Goal: Information Seeking & Learning: Learn about a topic

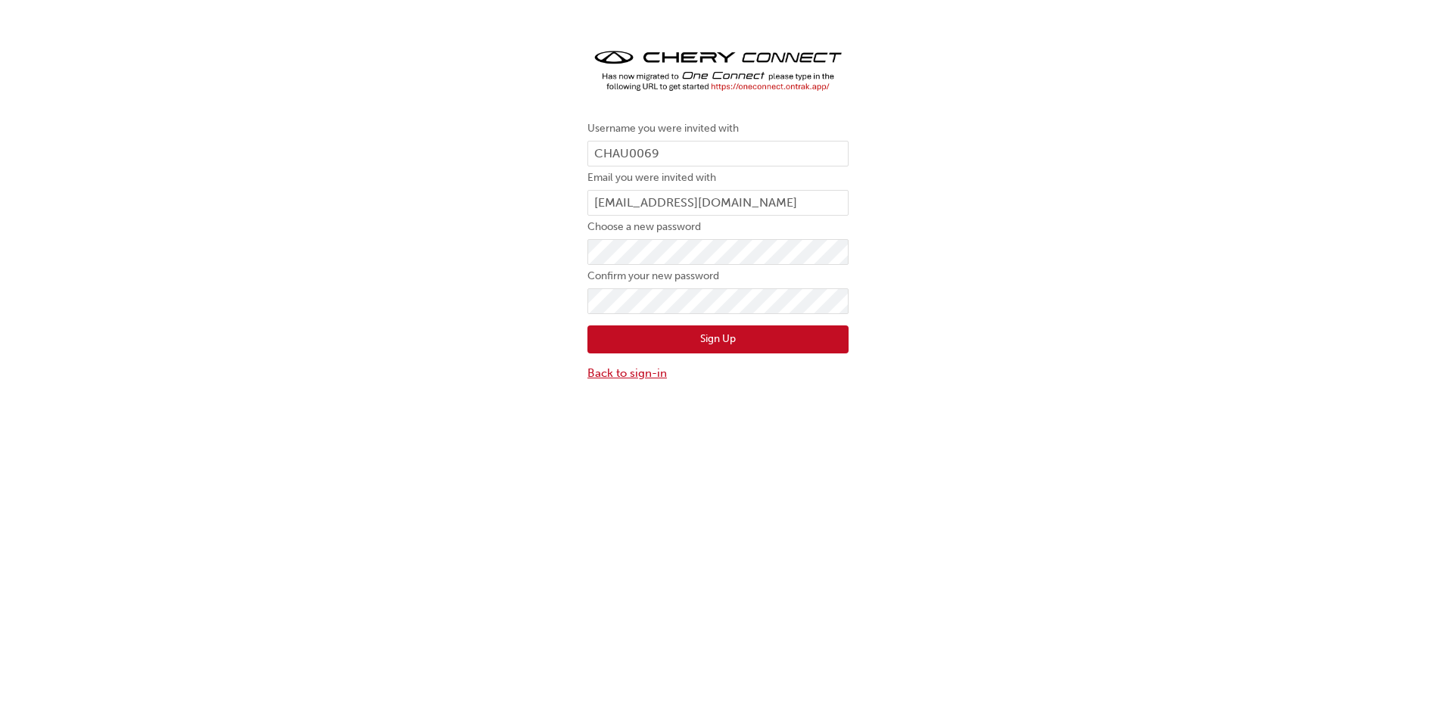
click at [624, 377] on link "Back to sign-in" at bounding box center [717, 373] width 261 height 17
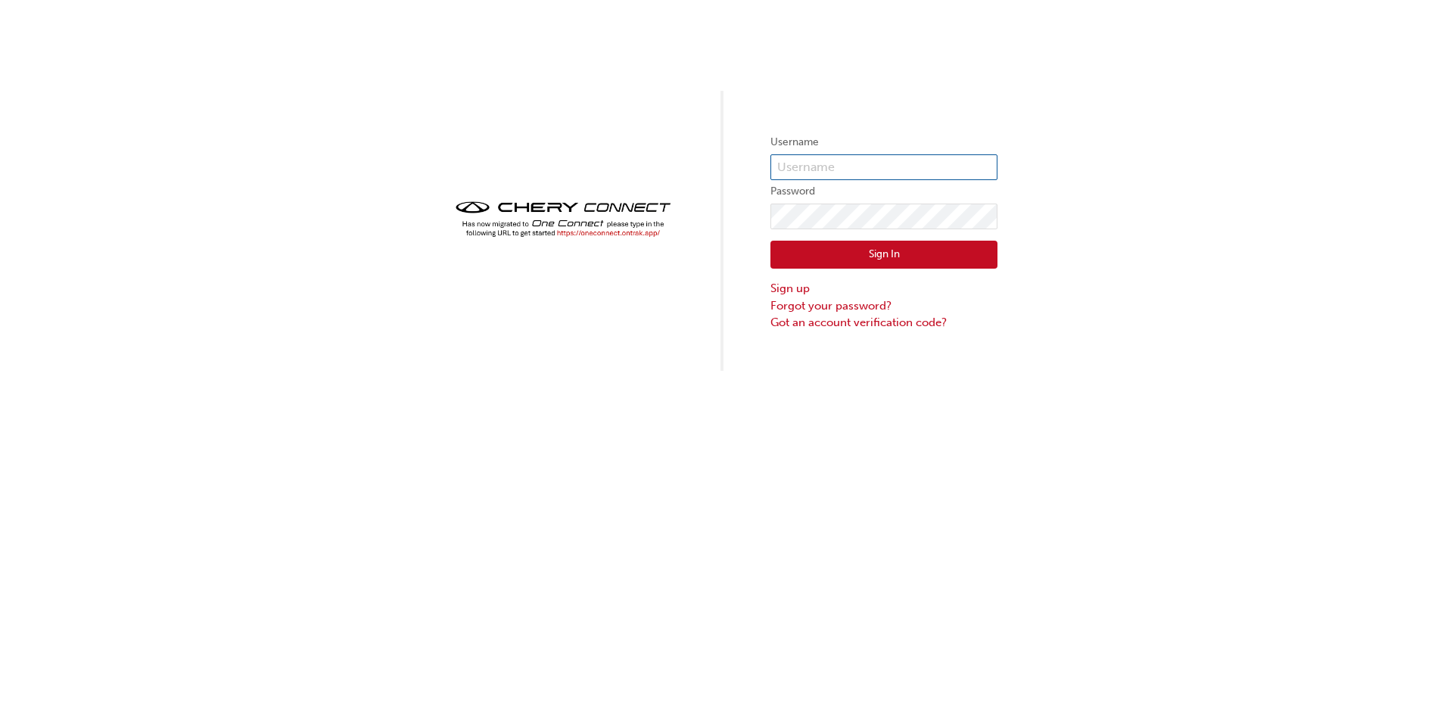
type input "CHAU0069"
click at [883, 256] on button "Sign In" at bounding box center [883, 255] width 227 height 29
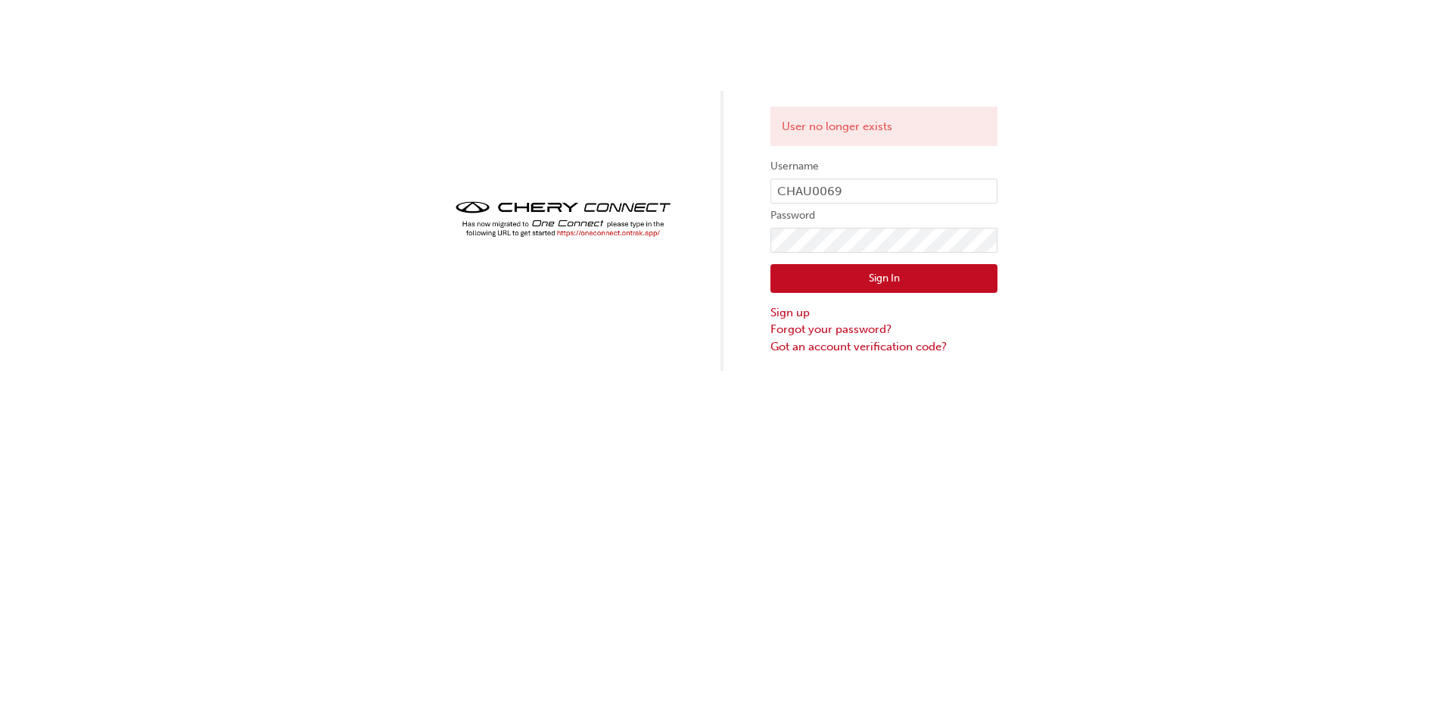
click at [605, 232] on img at bounding box center [563, 219] width 227 height 45
click at [580, 235] on img at bounding box center [563, 219] width 227 height 45
click at [621, 230] on img at bounding box center [563, 219] width 227 height 45
click at [640, 233] on img at bounding box center [563, 219] width 227 height 45
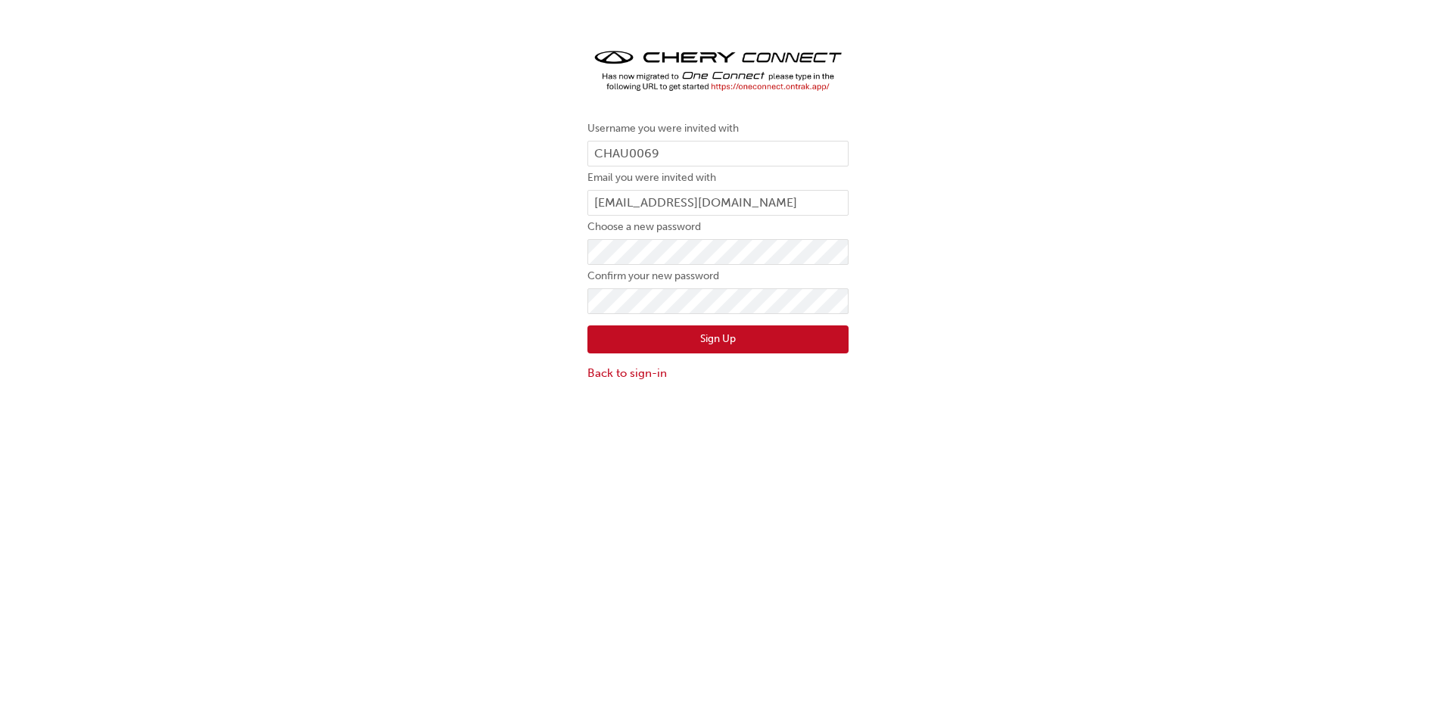
click at [794, 88] on img at bounding box center [717, 70] width 261 height 51
click at [722, 83] on img at bounding box center [717, 70] width 261 height 51
click at [709, 88] on img at bounding box center [717, 70] width 261 height 51
drag, startPoint x: 709, startPoint y: 88, endPoint x: 729, endPoint y: 82, distance: 20.4
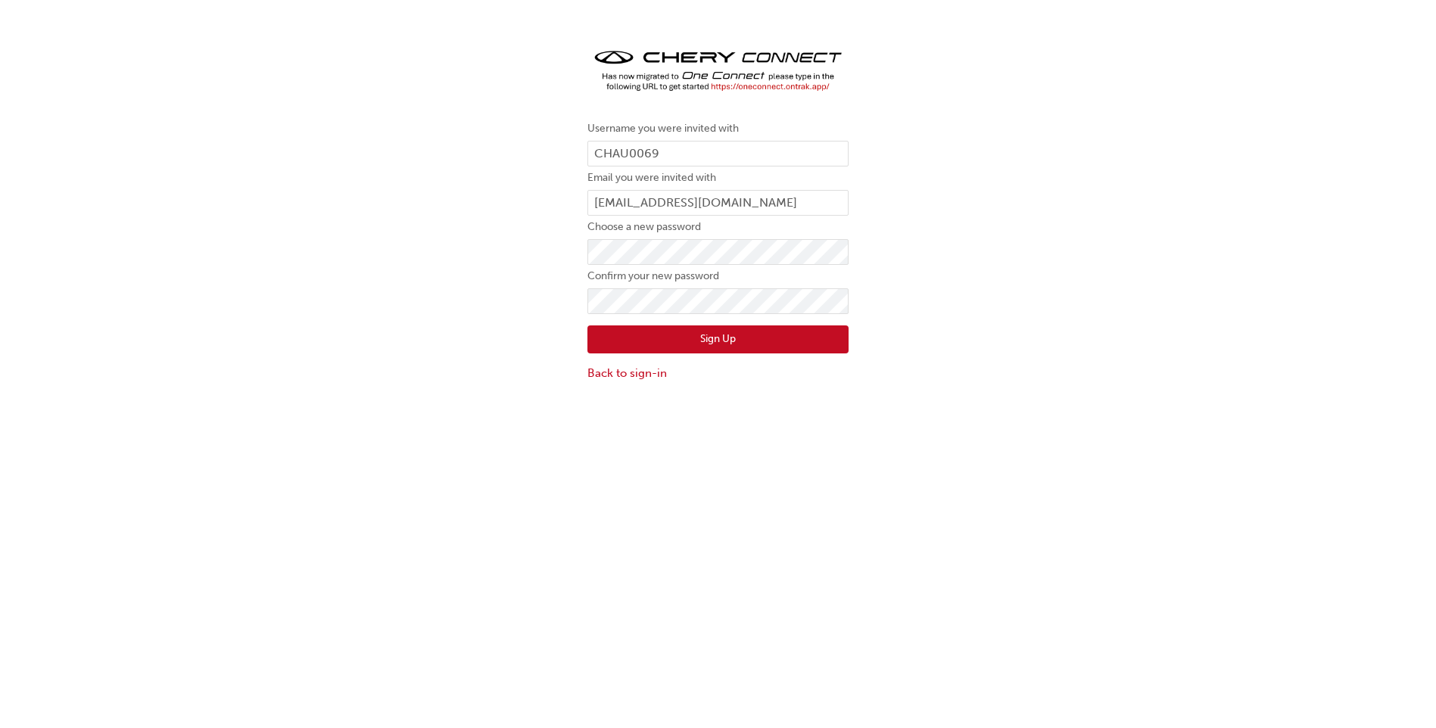
click at [729, 82] on img at bounding box center [717, 70] width 261 height 51
click at [473, 219] on div "Username you were invited with CHAU0069 Email you were invited with jphillips@t…" at bounding box center [718, 214] width 1436 height 360
click at [420, 252] on div "Username you were invited with CHAU0069 Email you were invited with jphillips@t…" at bounding box center [718, 214] width 1436 height 360
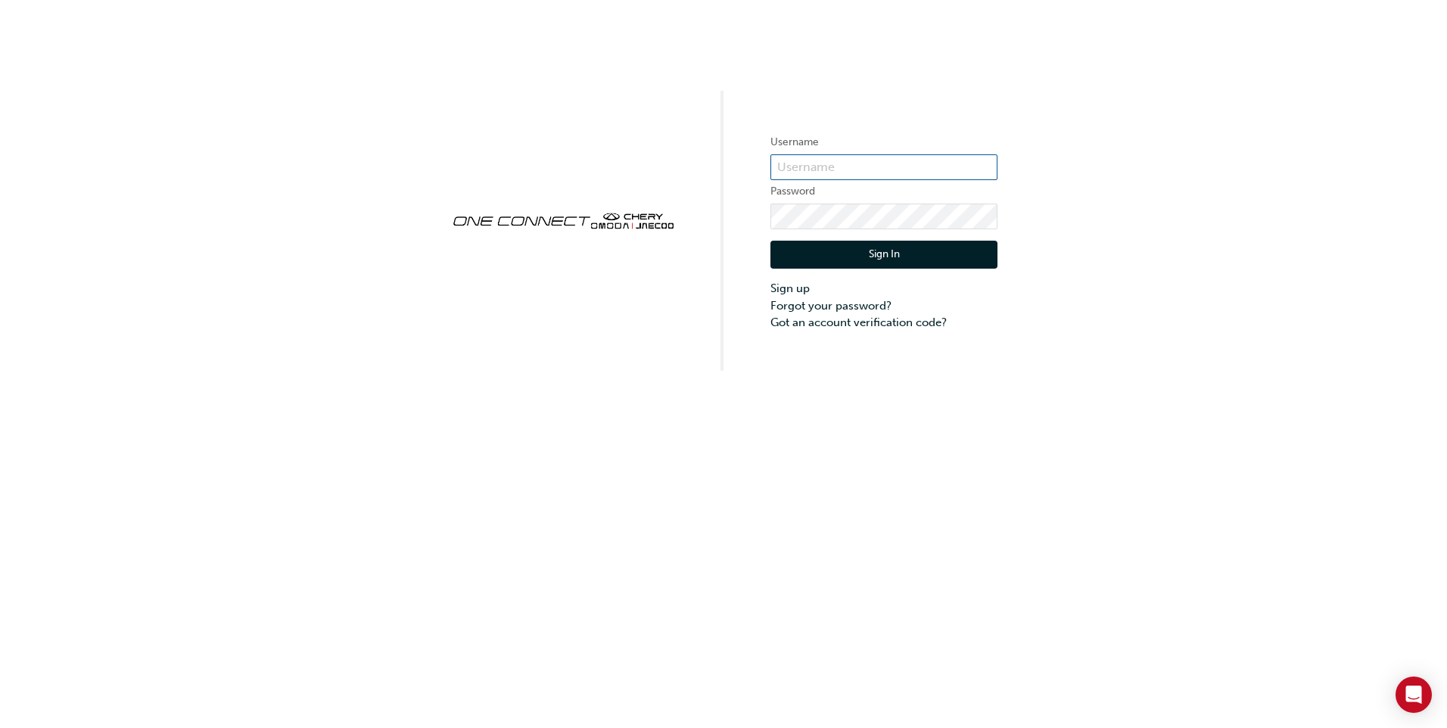
type input "CHAU0069"
click at [904, 257] on button "Sign In" at bounding box center [883, 255] width 227 height 29
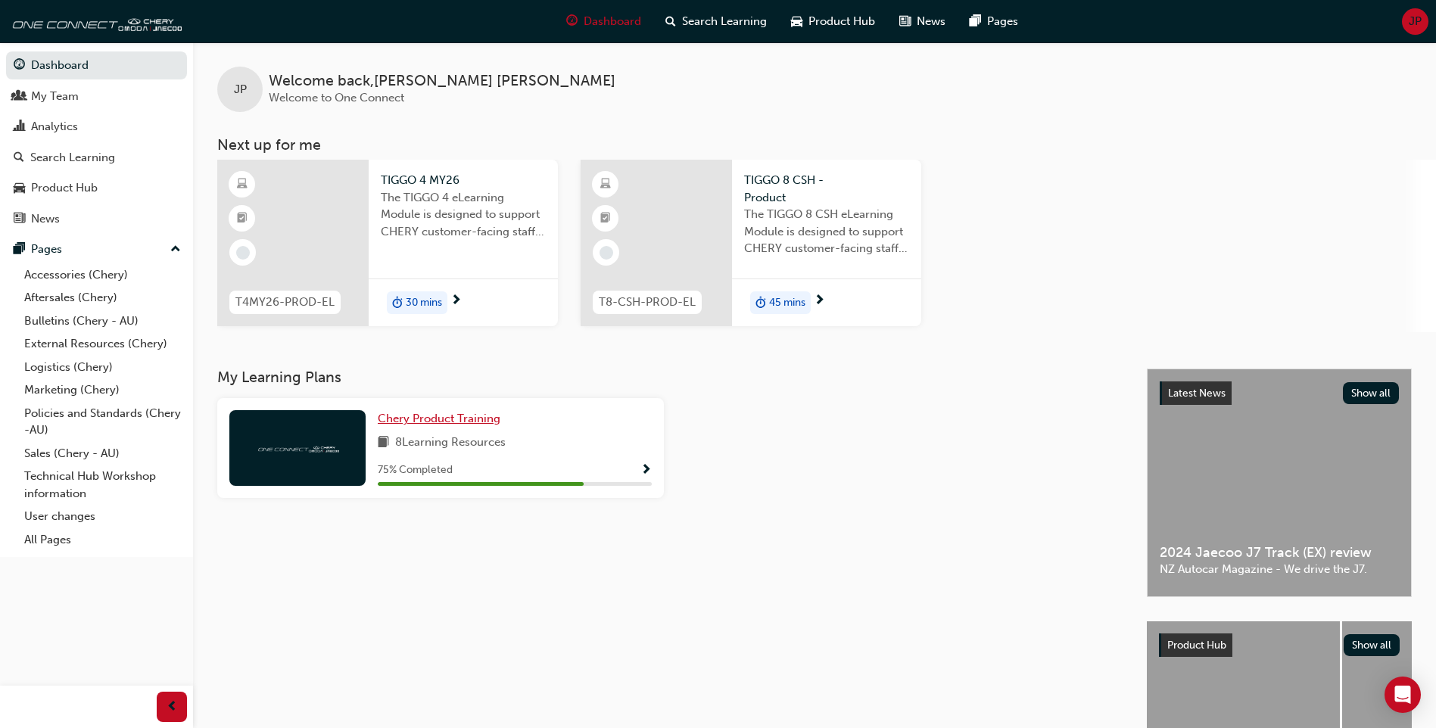
click at [414, 419] on span "Chery Product Training" at bounding box center [439, 419] width 123 height 14
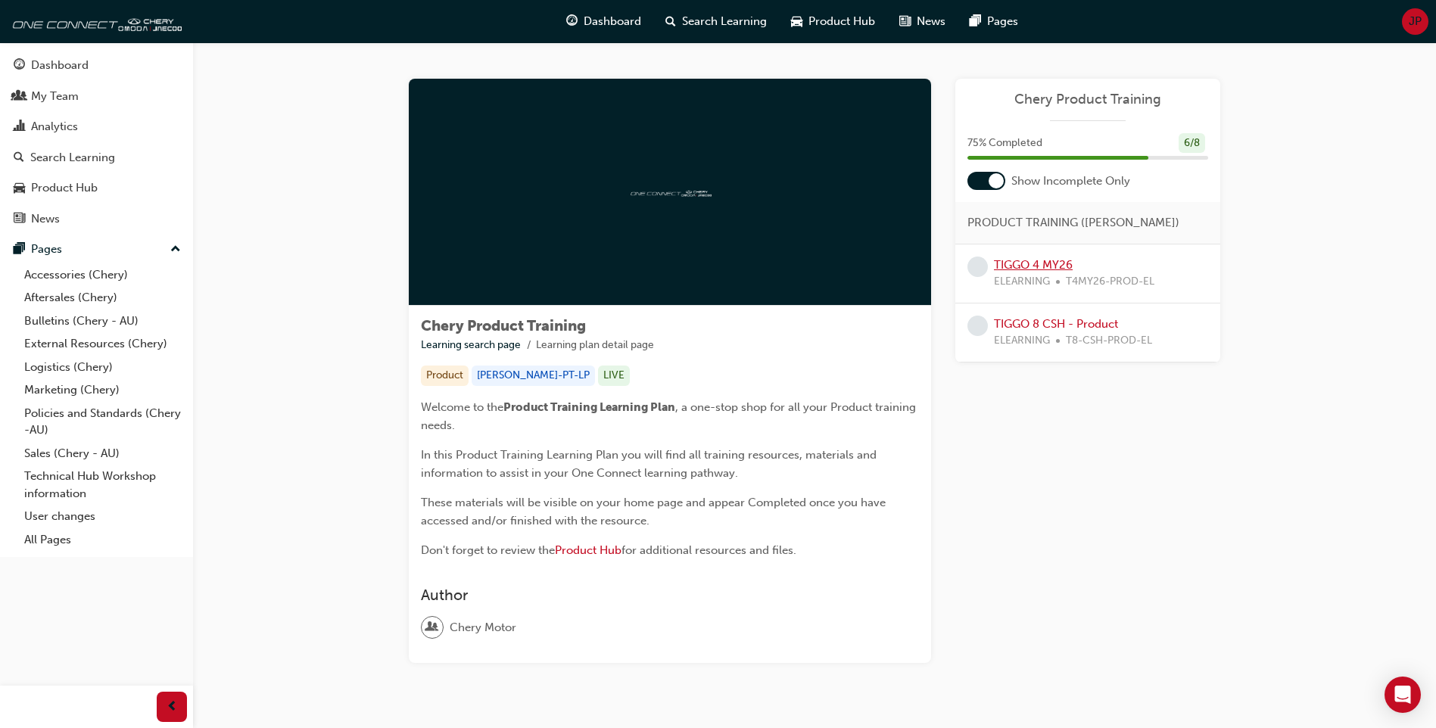
click at [1055, 268] on link "TIGGO 4 MY26" at bounding box center [1033, 265] width 79 height 14
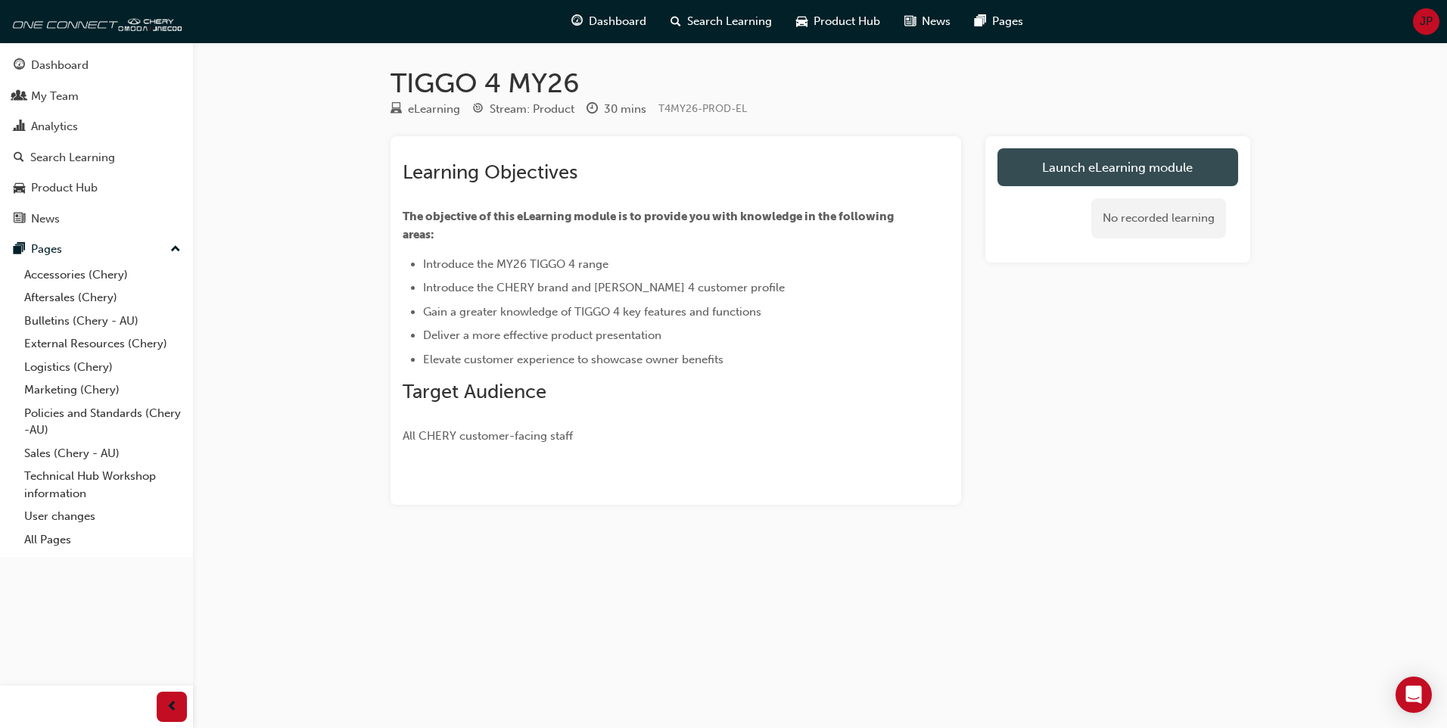
click at [1093, 168] on link "Launch eLearning module" at bounding box center [1118, 167] width 241 height 38
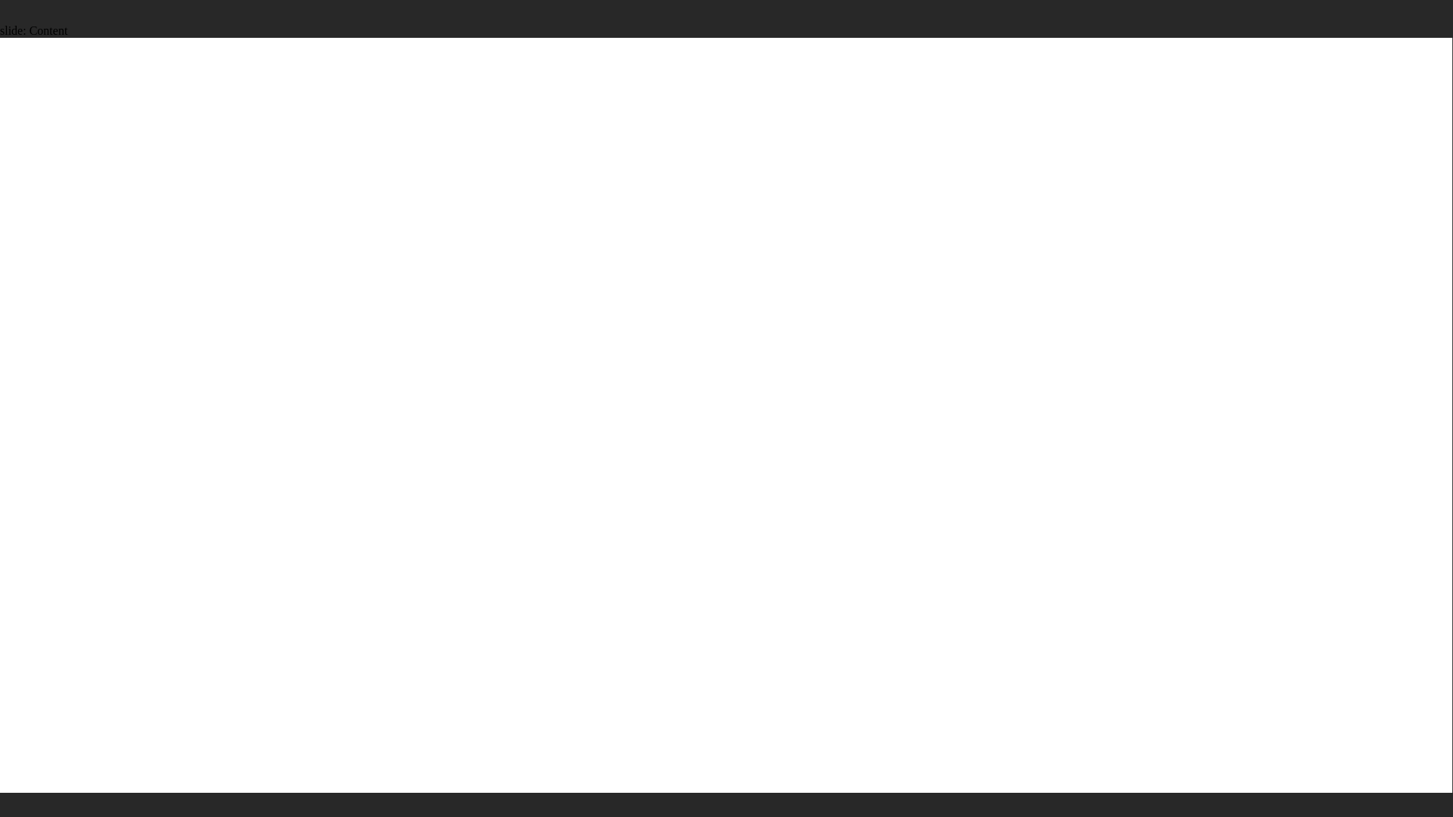
drag, startPoint x: 251, startPoint y: 469, endPoint x: 530, endPoint y: 455, distance: 278.9
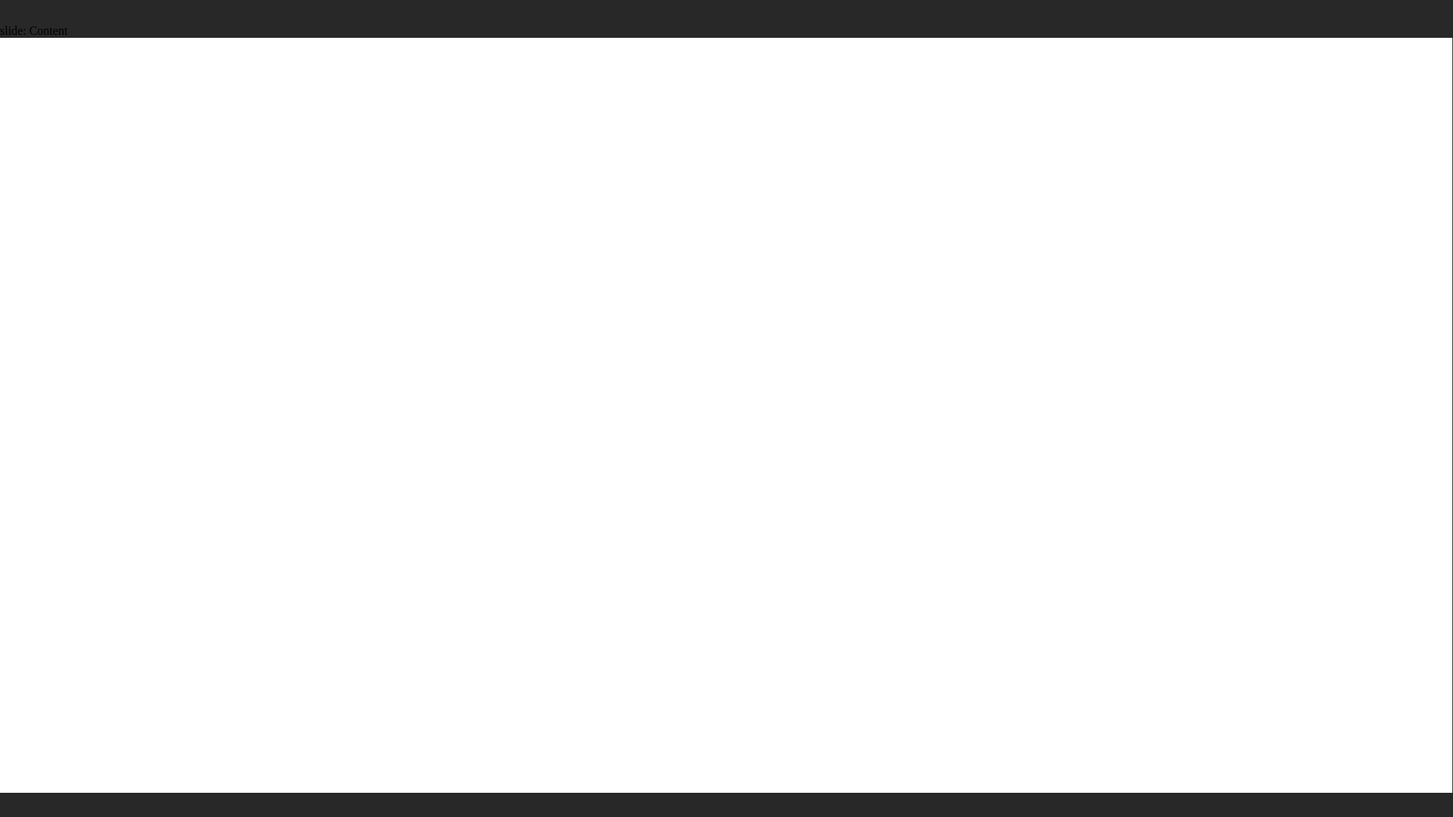
drag, startPoint x: 904, startPoint y: 222, endPoint x: 917, endPoint y: 217, distance: 14.4
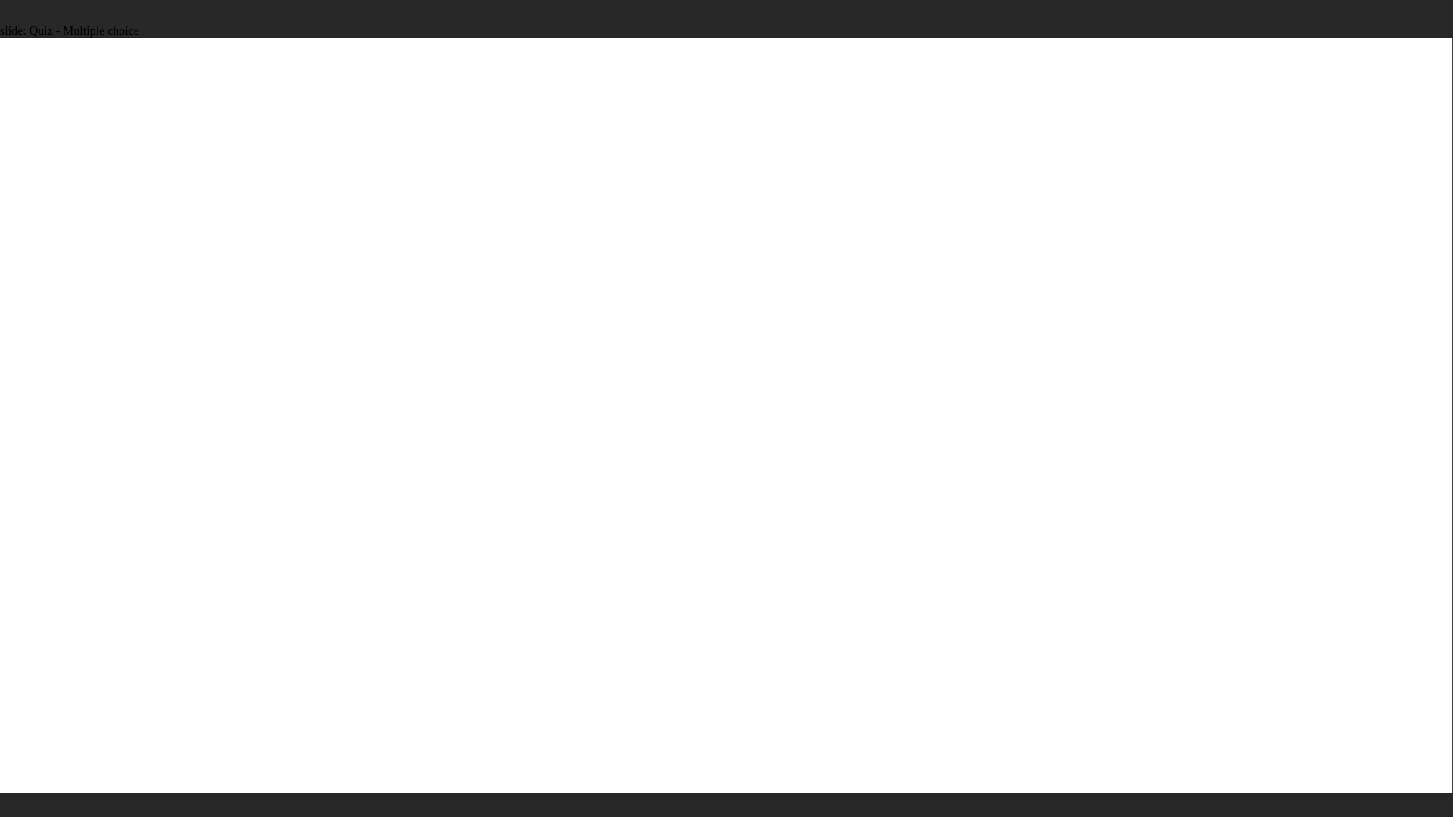
radio input "true"
drag, startPoint x: 218, startPoint y: 344, endPoint x: 734, endPoint y: 588, distance: 570.8
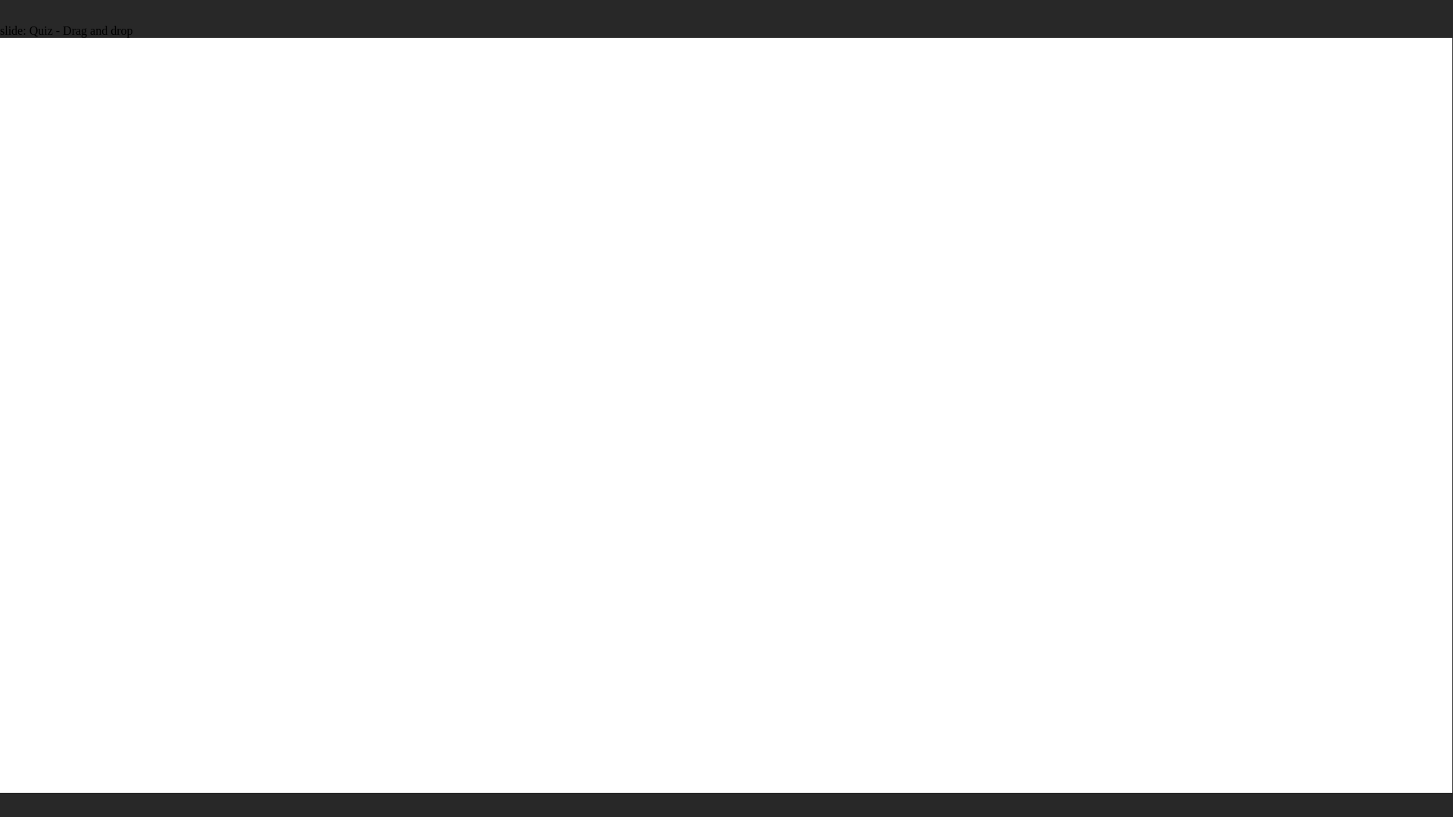
drag, startPoint x: 447, startPoint y: 297, endPoint x: 453, endPoint y: 584, distance: 286.2
drag, startPoint x: 737, startPoint y: 297, endPoint x: 1019, endPoint y: 592, distance: 407.9
drag, startPoint x: 983, startPoint y: 300, endPoint x: 142, endPoint y: 589, distance: 888.9
drag, startPoint x: 1225, startPoint y: 290, endPoint x: 1229, endPoint y: 580, distance: 290.7
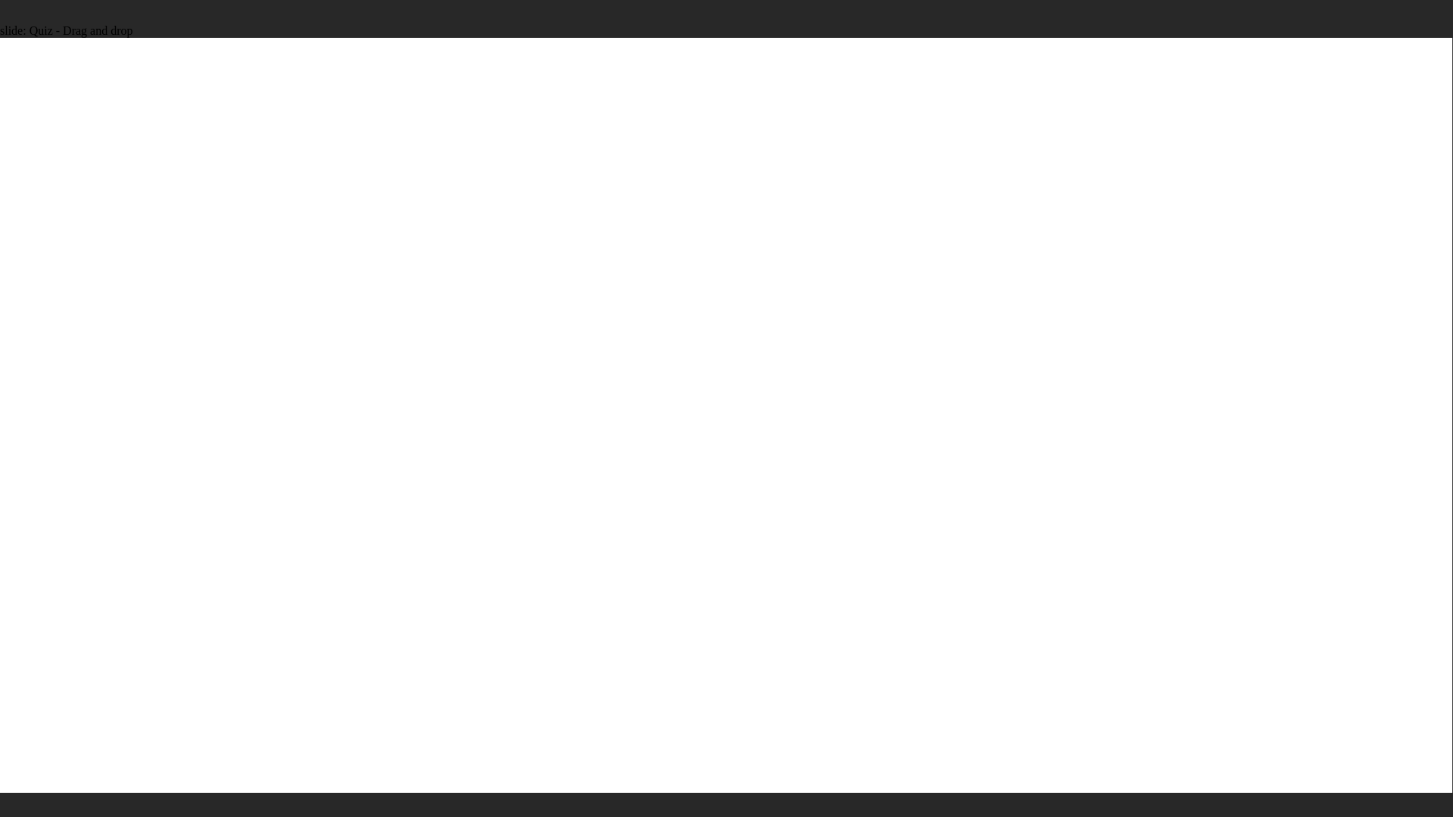
radio input "true"
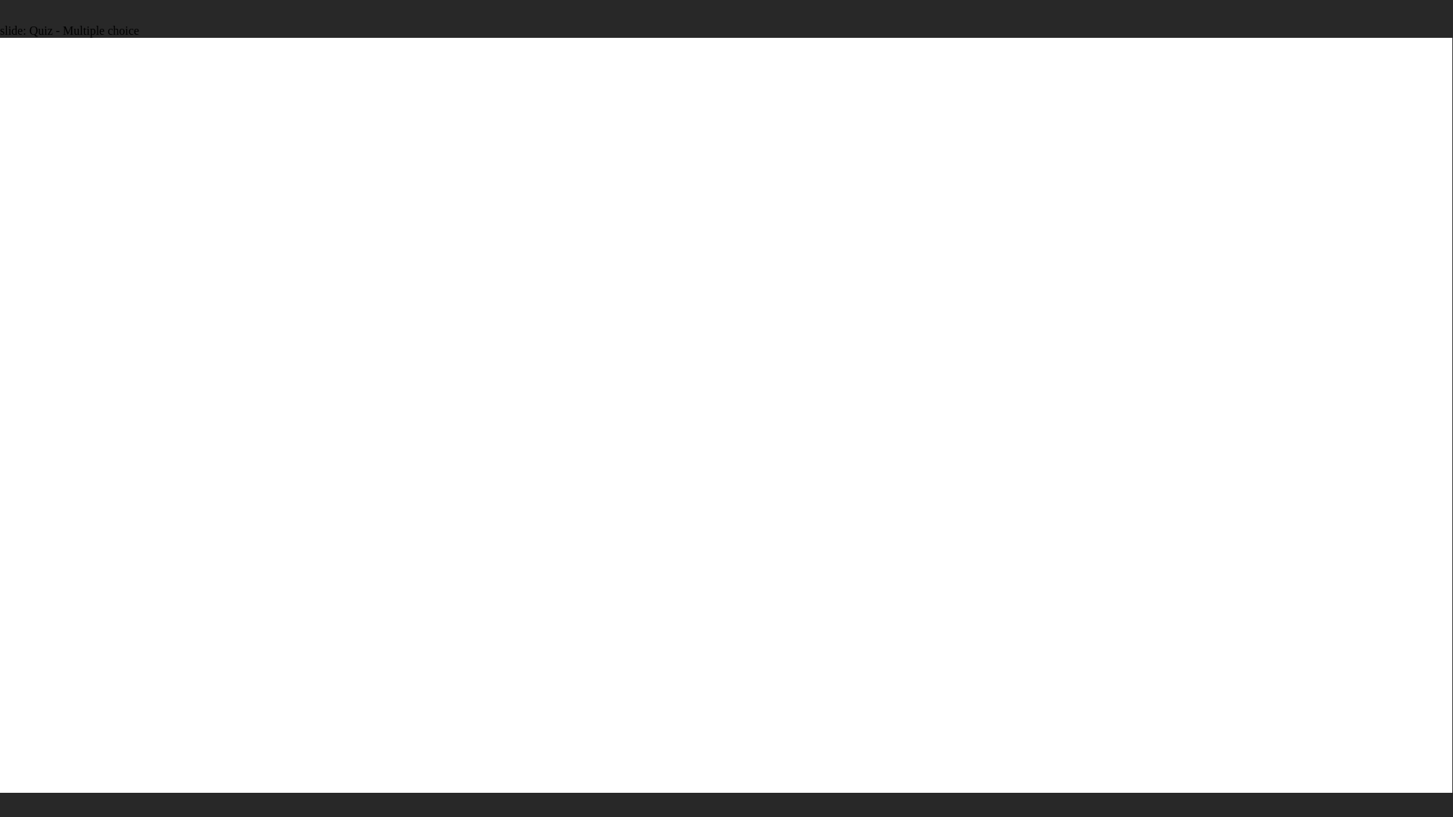
radio input "true"
drag, startPoint x: 473, startPoint y: 353, endPoint x: 851, endPoint y: 282, distance: 385.1
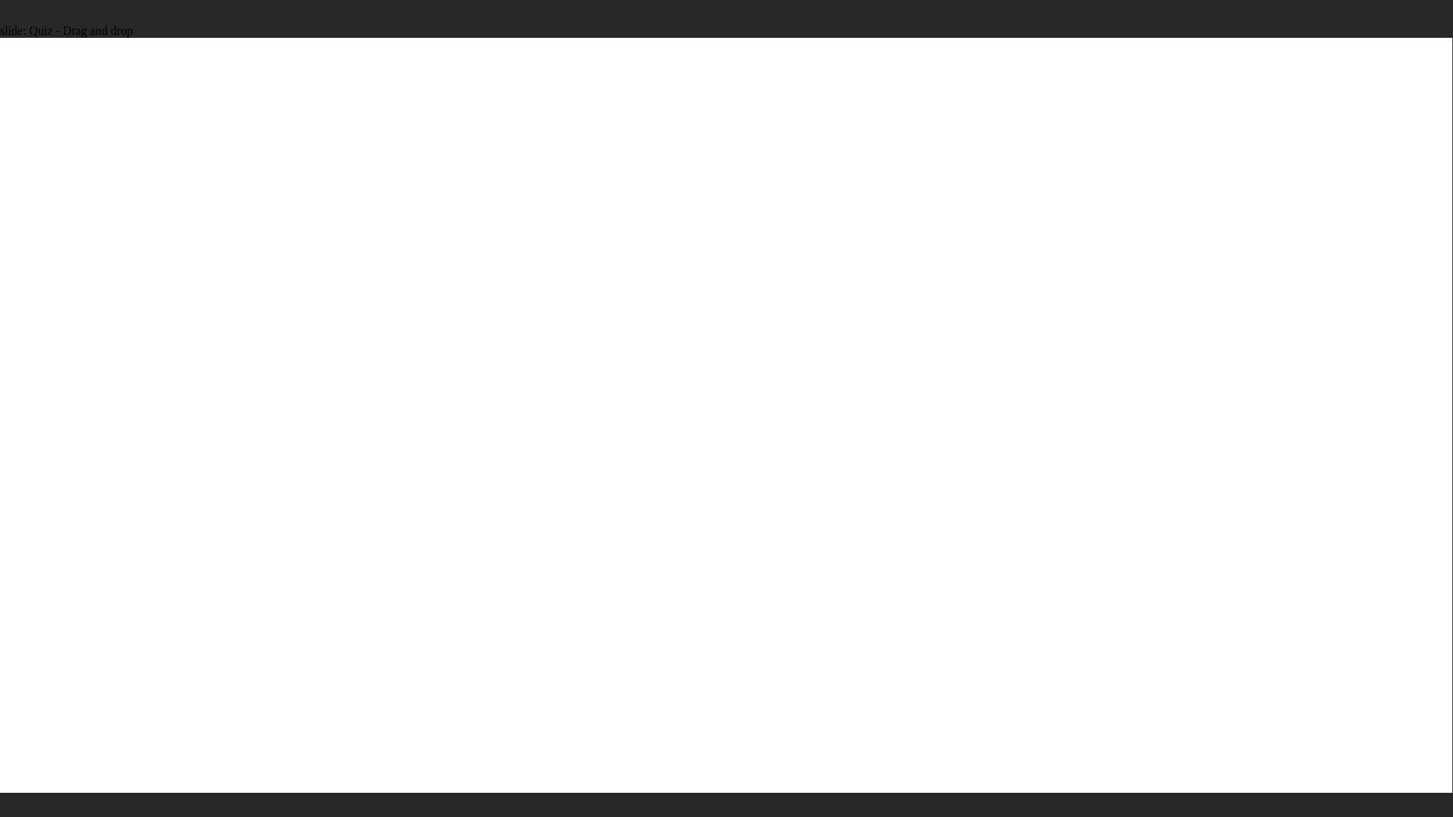
drag, startPoint x: 513, startPoint y: 420, endPoint x: 1216, endPoint y: 279, distance: 717.2
drag, startPoint x: 454, startPoint y: 503, endPoint x: 1161, endPoint y: 322, distance: 729.9
drag, startPoint x: 203, startPoint y: 507, endPoint x: 889, endPoint y: 335, distance: 707.6
drag, startPoint x: 178, startPoint y: 425, endPoint x: 1191, endPoint y: 398, distance: 1013.0
drag, startPoint x: 151, startPoint y: 584, endPoint x: 1163, endPoint y: 465, distance: 1018.8
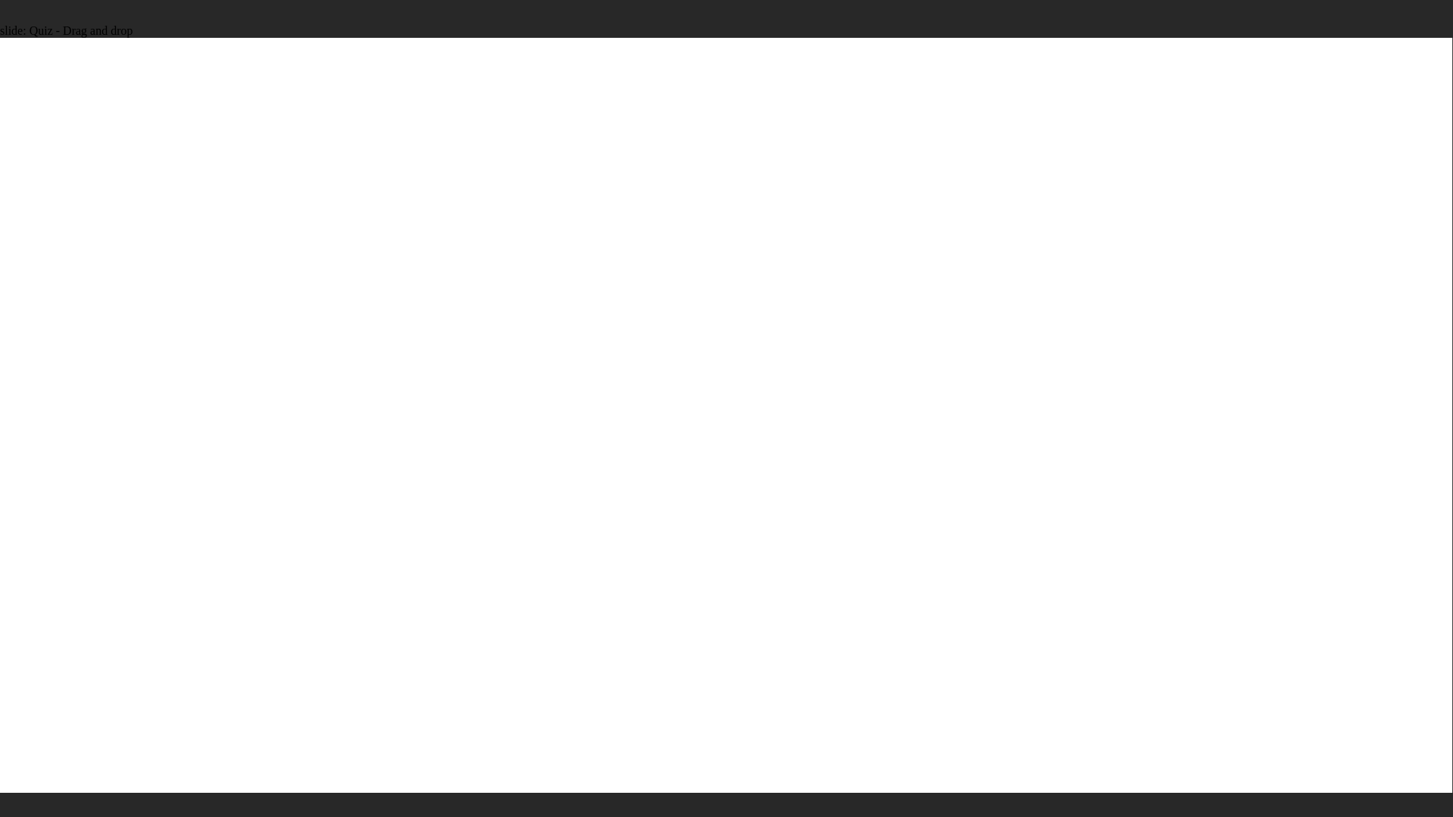
drag, startPoint x: 531, startPoint y: 424, endPoint x: 1268, endPoint y: 445, distance: 737.5
radio input "true"
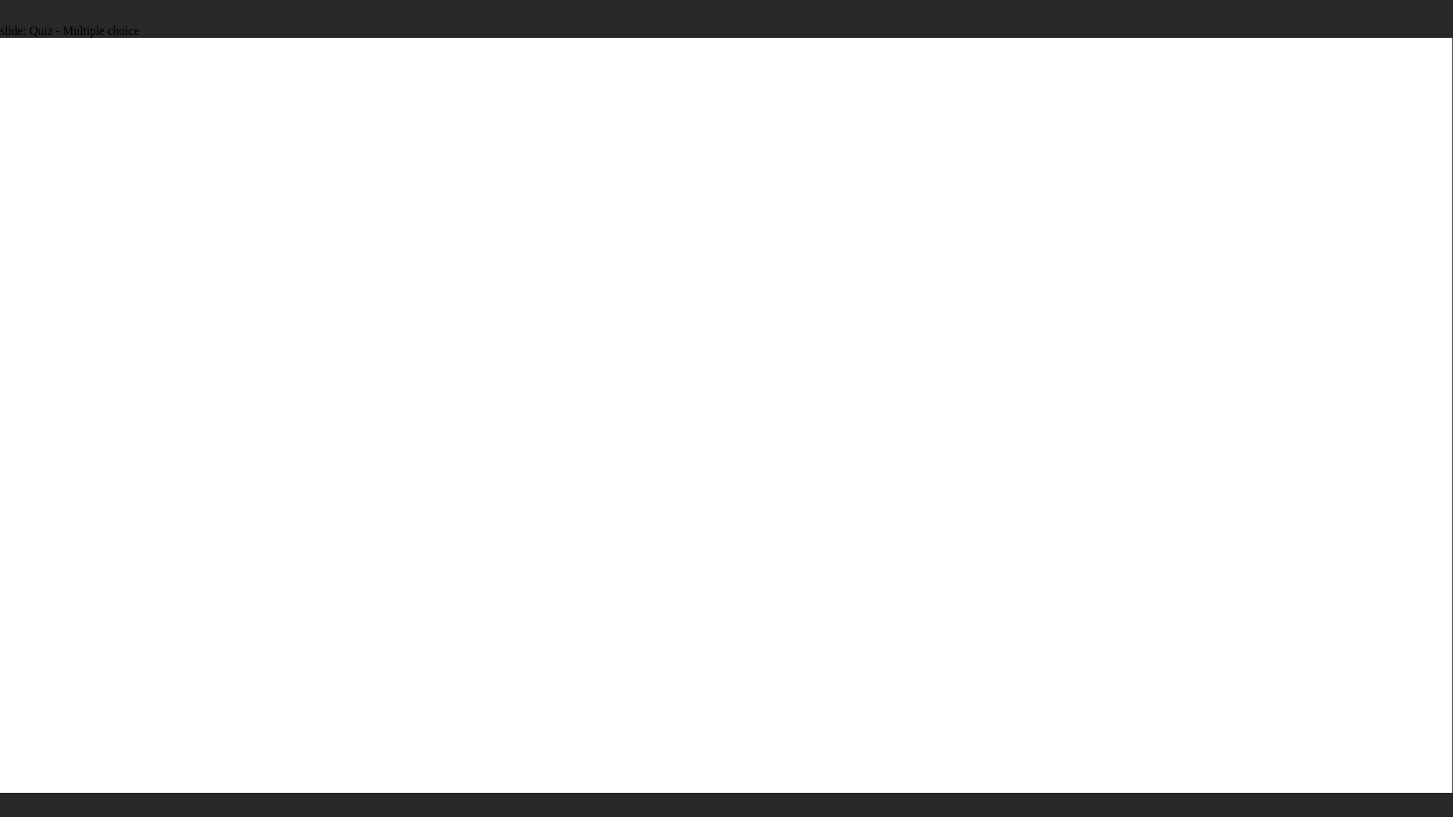
radio input "true"
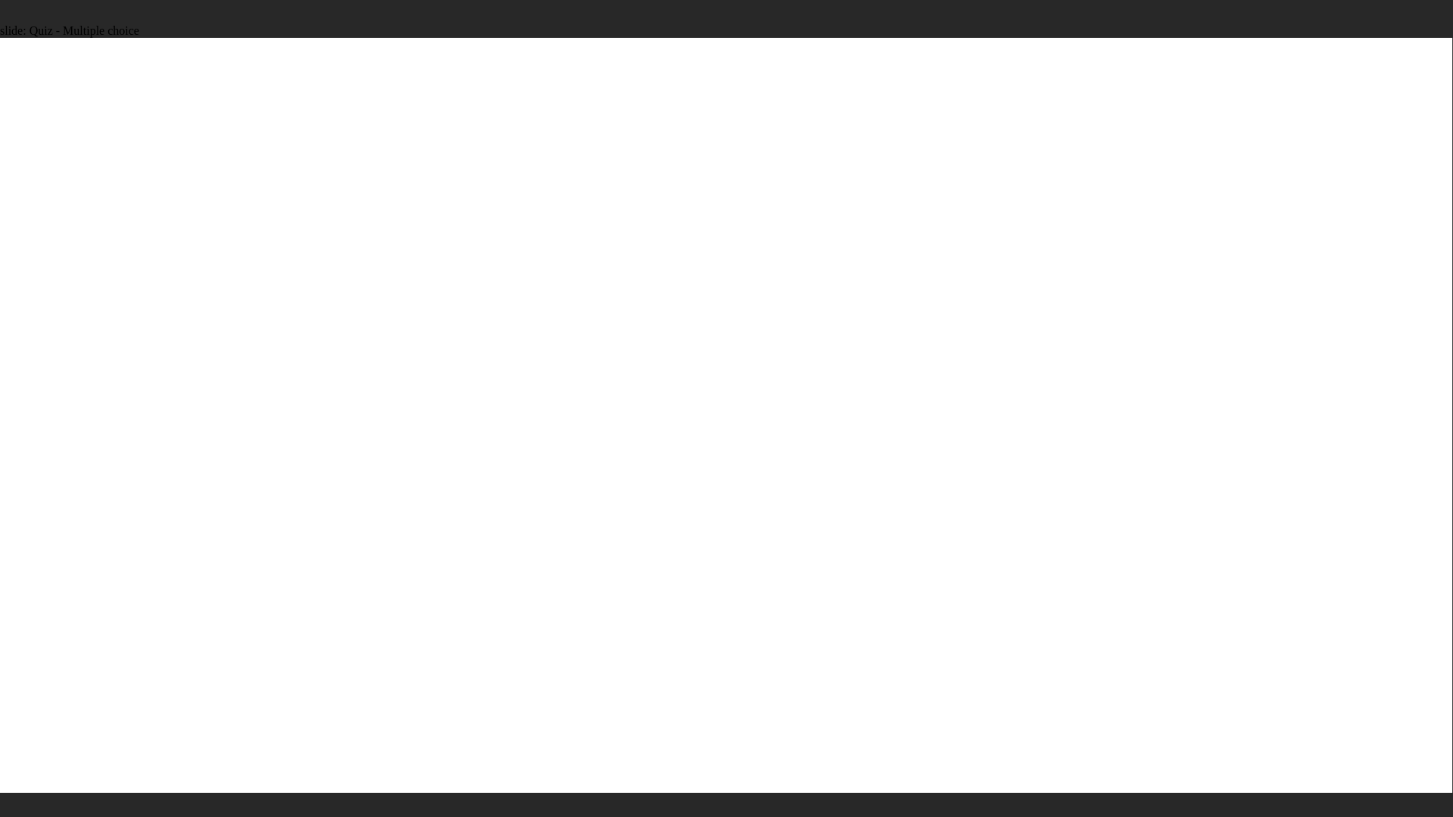
radio input "true"
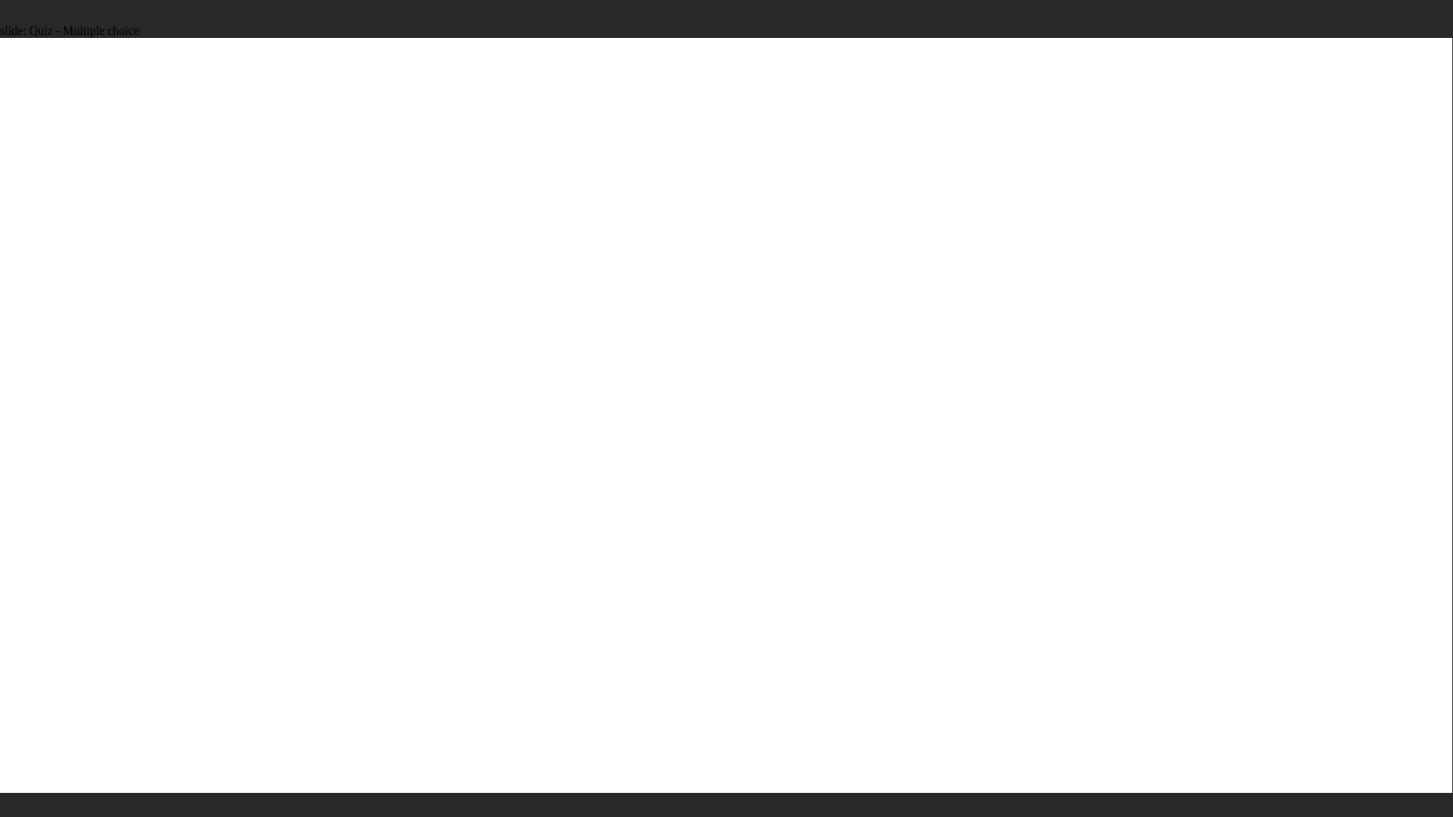
radio input "true"
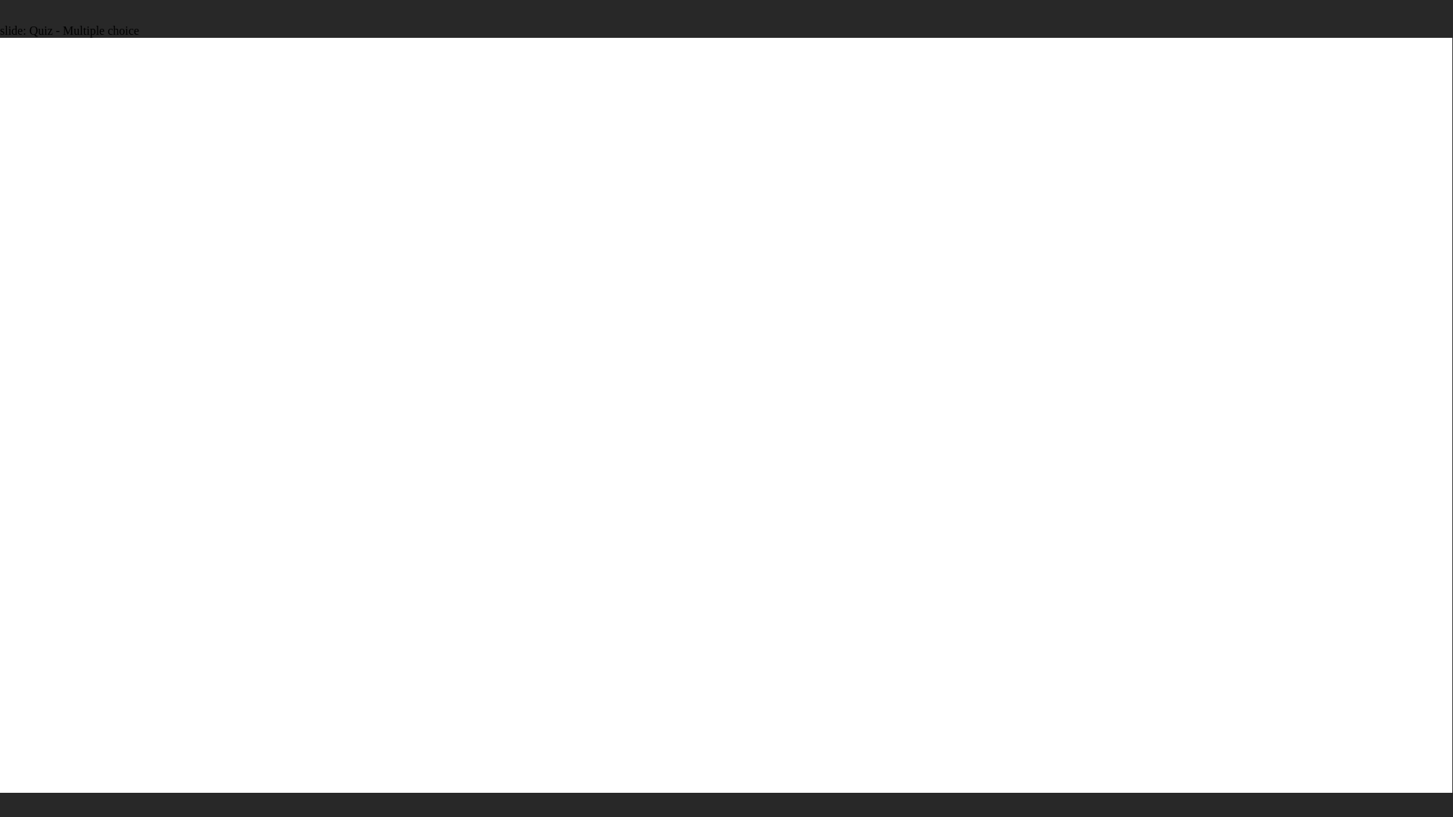
radio input "true"
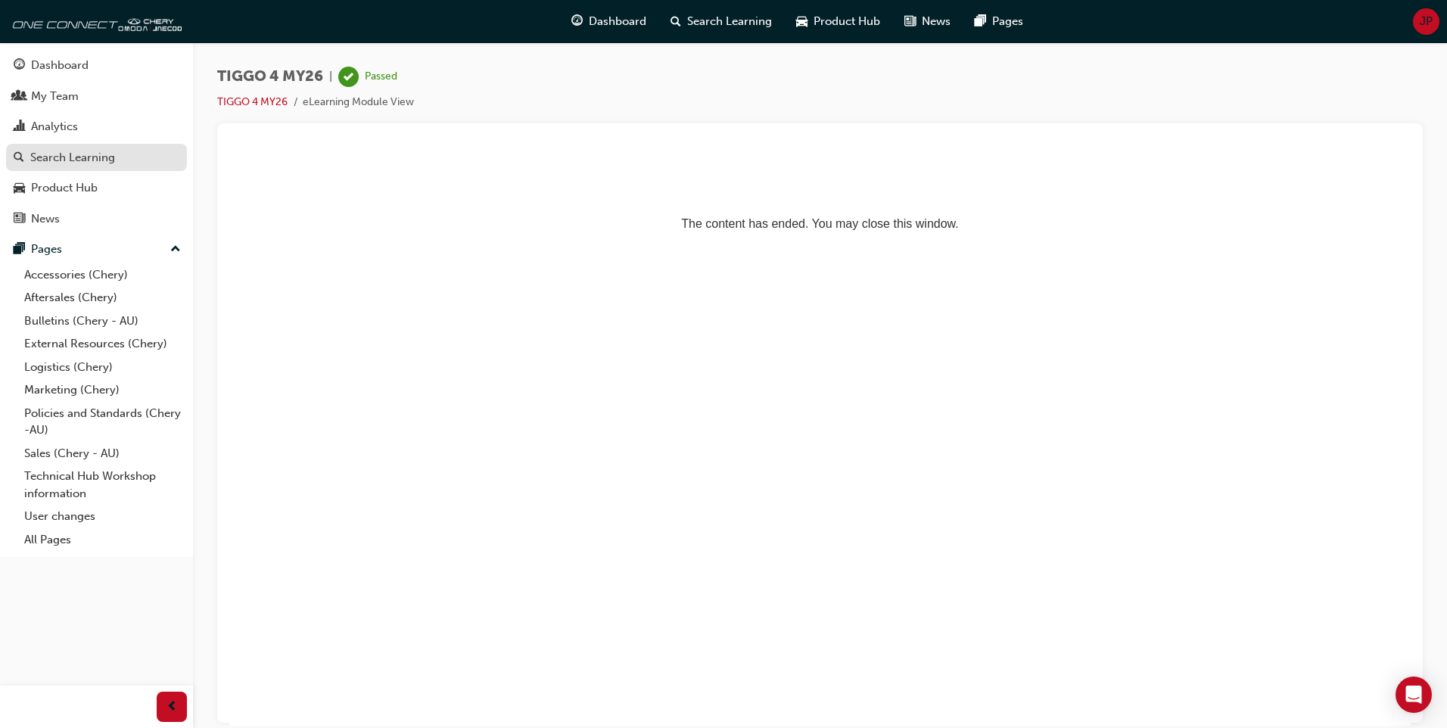
click at [57, 159] on div "Search Learning" at bounding box center [72, 157] width 85 height 17
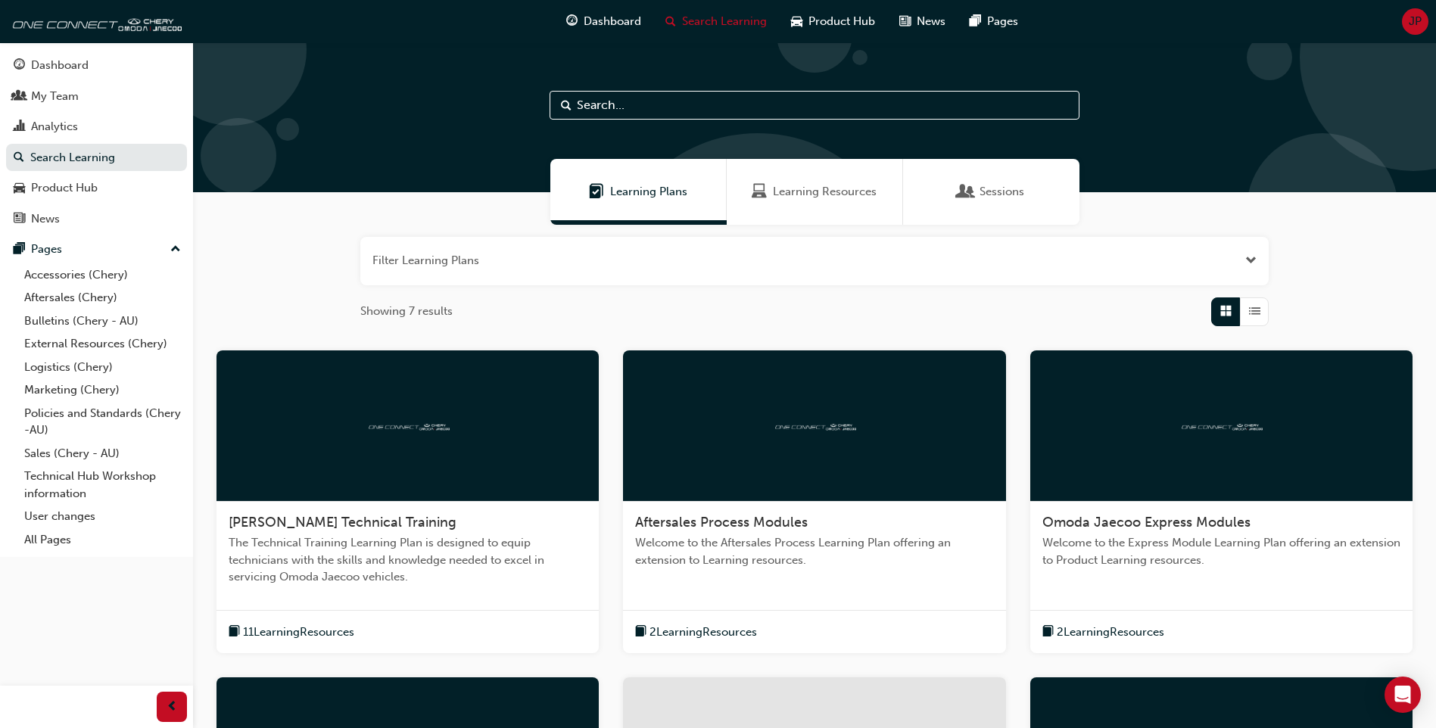
click at [811, 267] on button "button" at bounding box center [814, 261] width 908 height 48
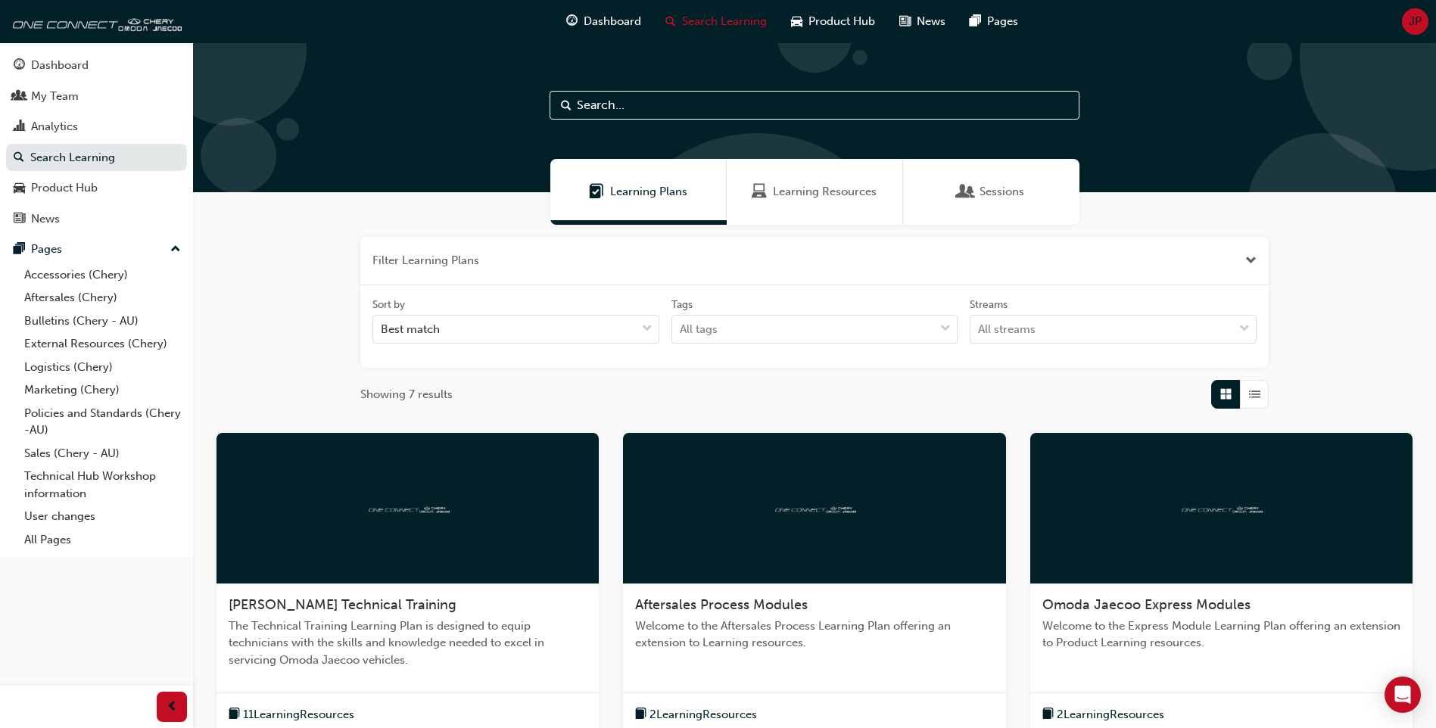
click at [811, 267] on button "button" at bounding box center [814, 261] width 908 height 48
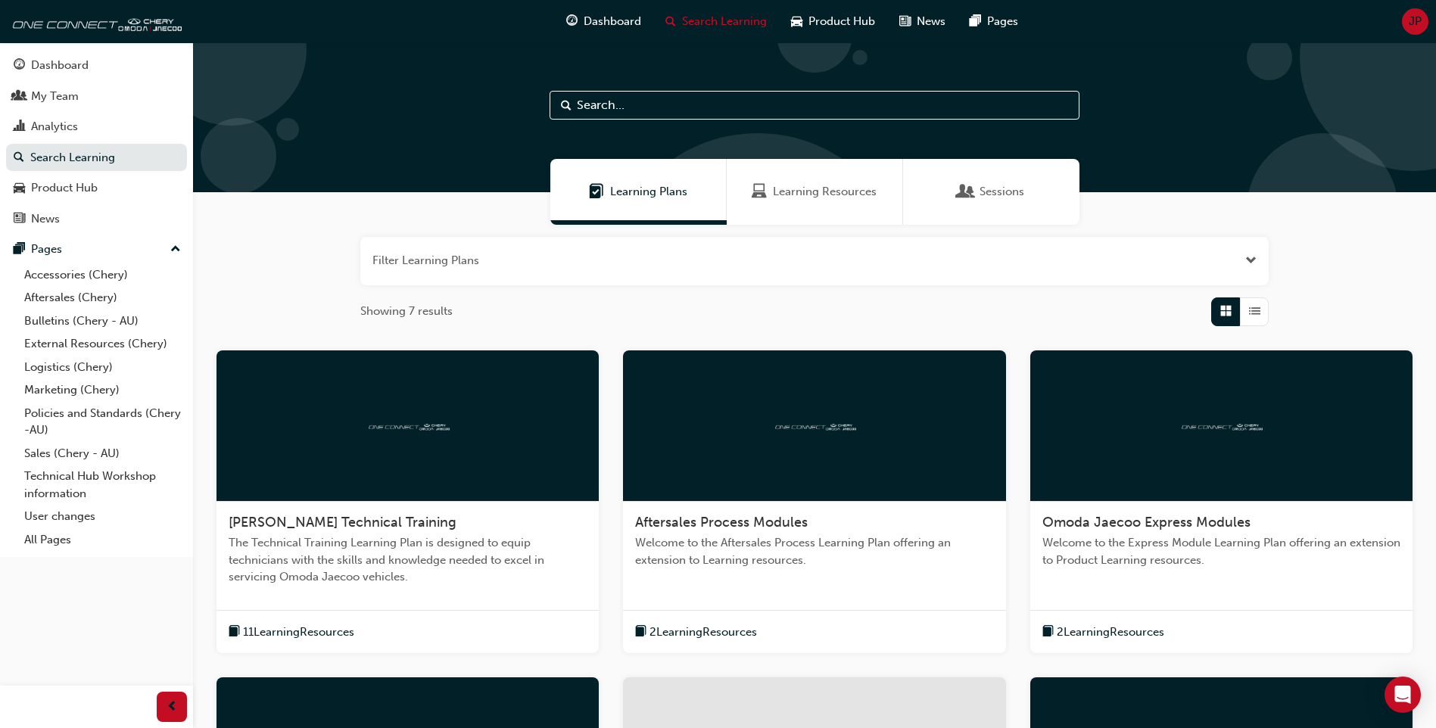
click at [829, 191] on span "Learning Resources" at bounding box center [825, 191] width 104 height 17
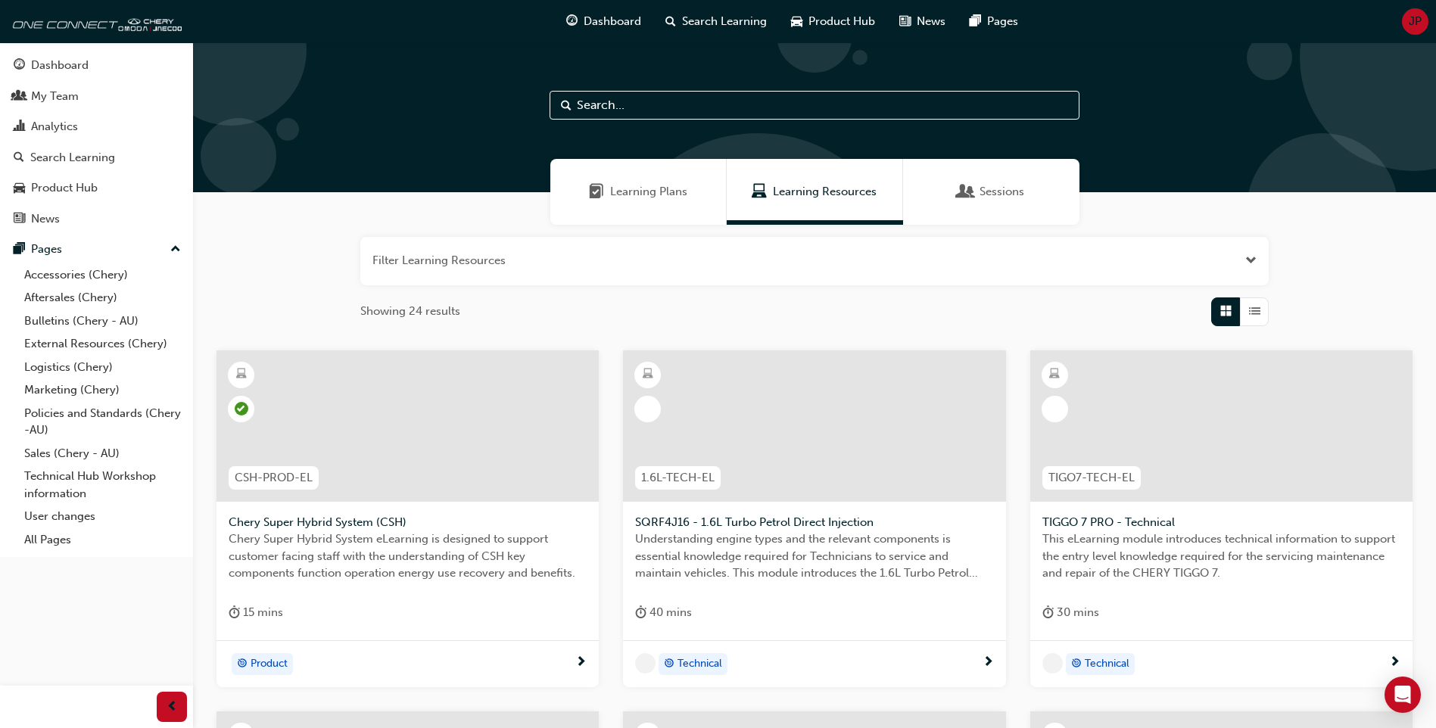
click at [984, 194] on span "Sessions" at bounding box center [1001, 191] width 45 height 17
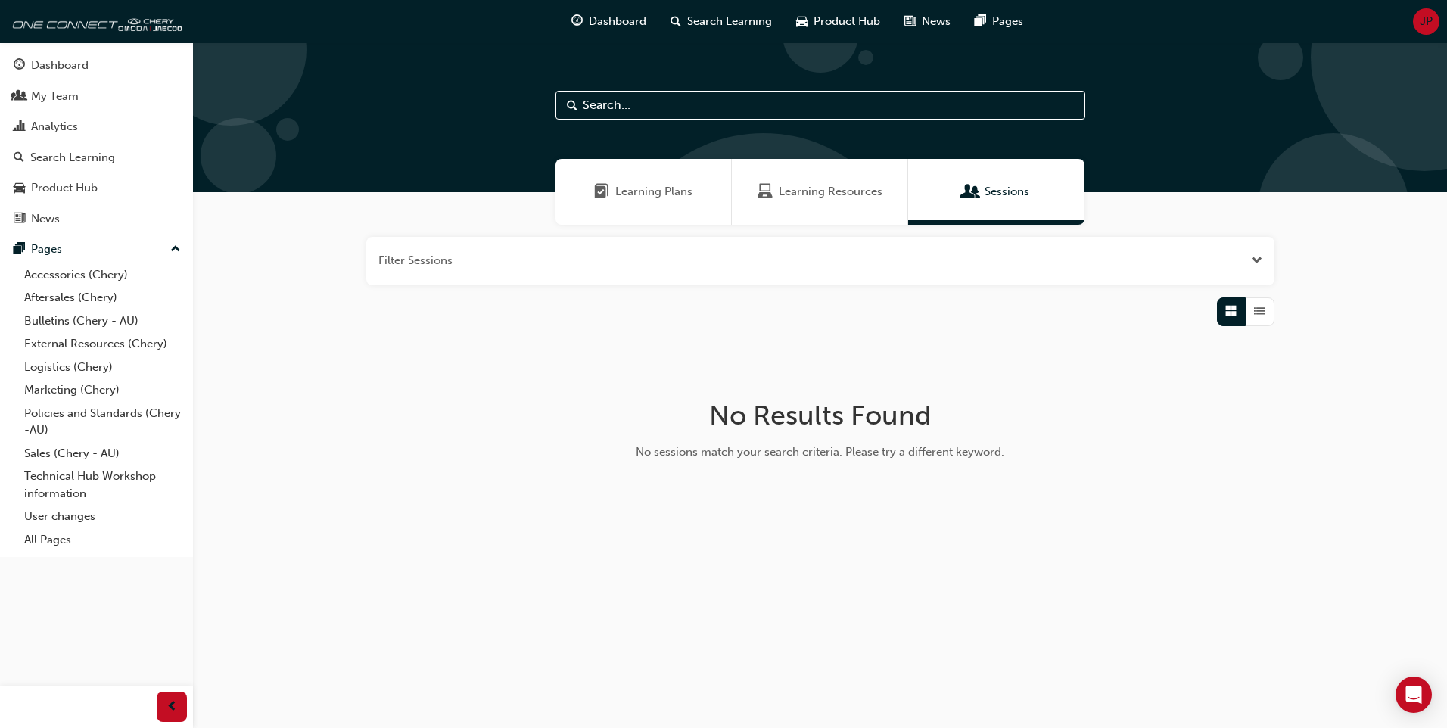
click at [797, 193] on span "Learning Resources" at bounding box center [831, 191] width 104 height 17
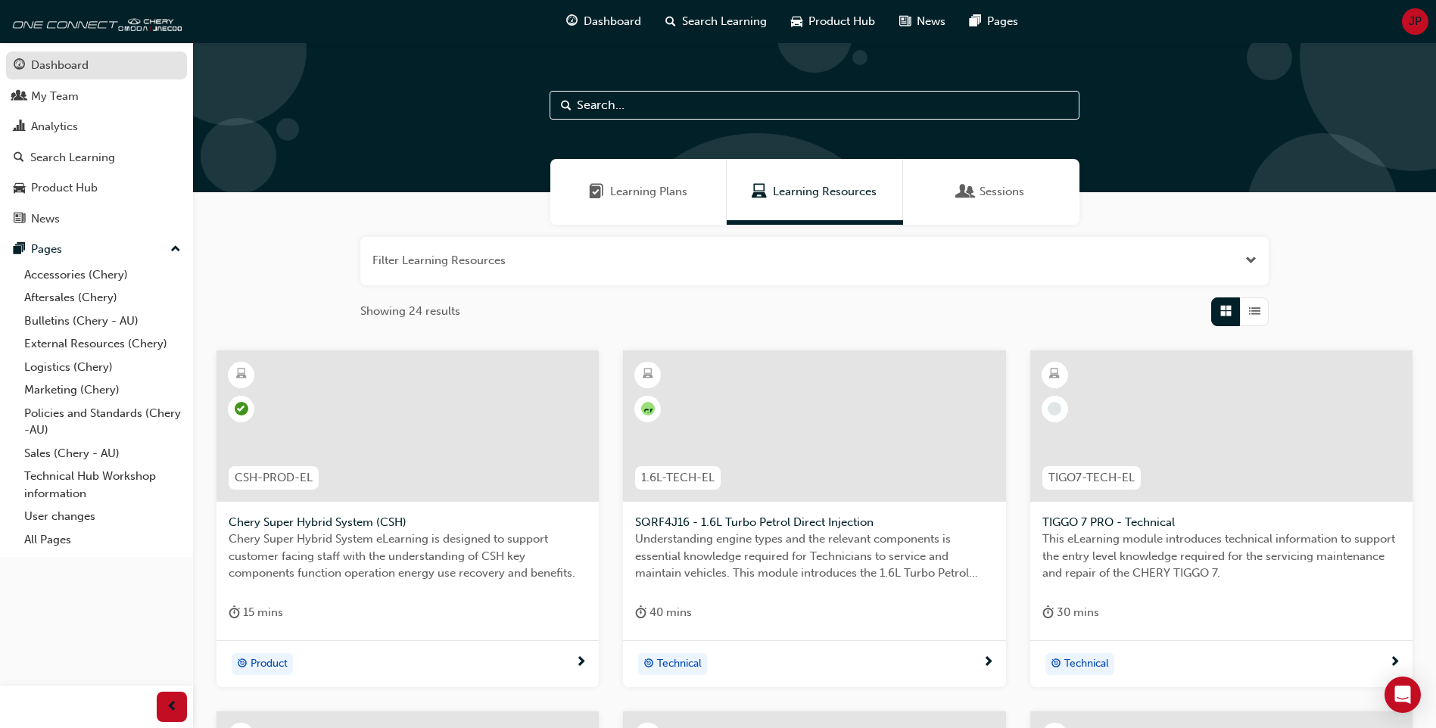
click at [74, 67] on div "Dashboard" at bounding box center [60, 65] width 58 height 17
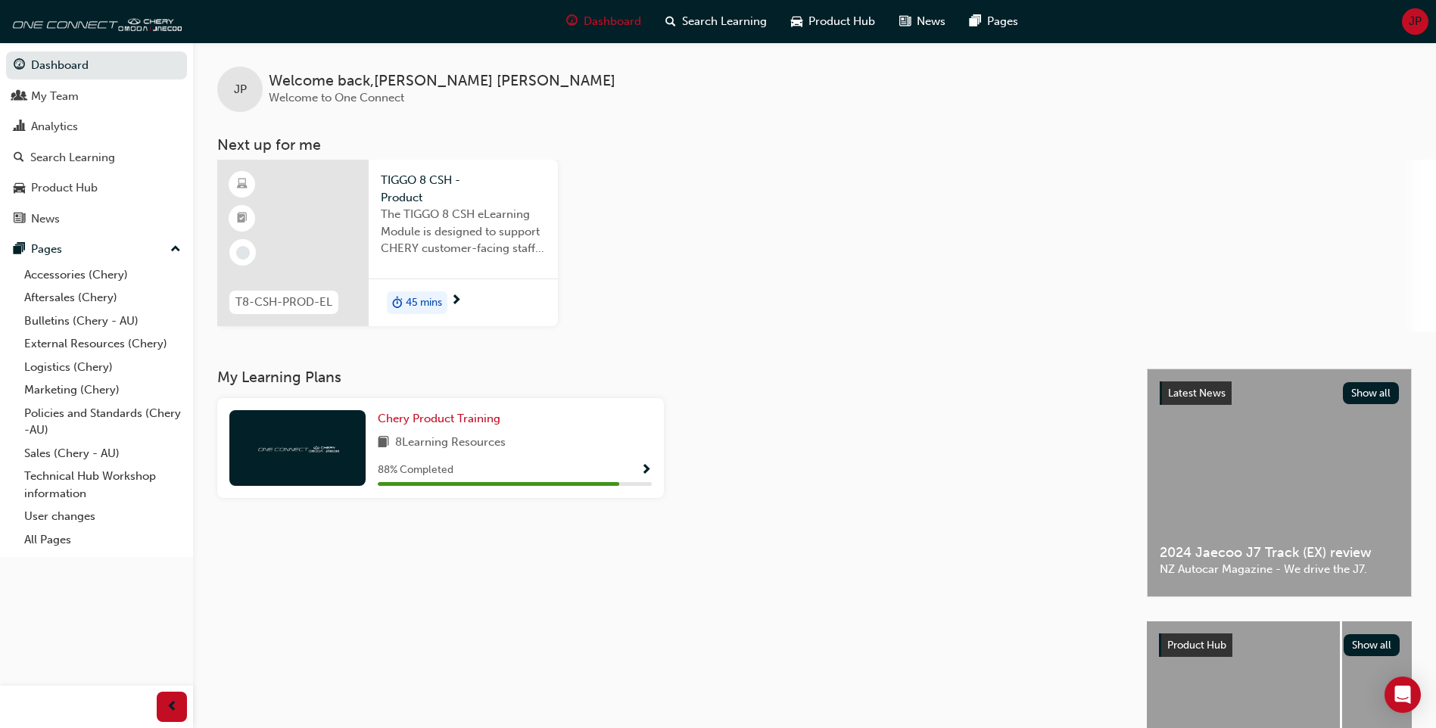
click at [457, 294] on span "next-icon" at bounding box center [455, 301] width 11 height 14
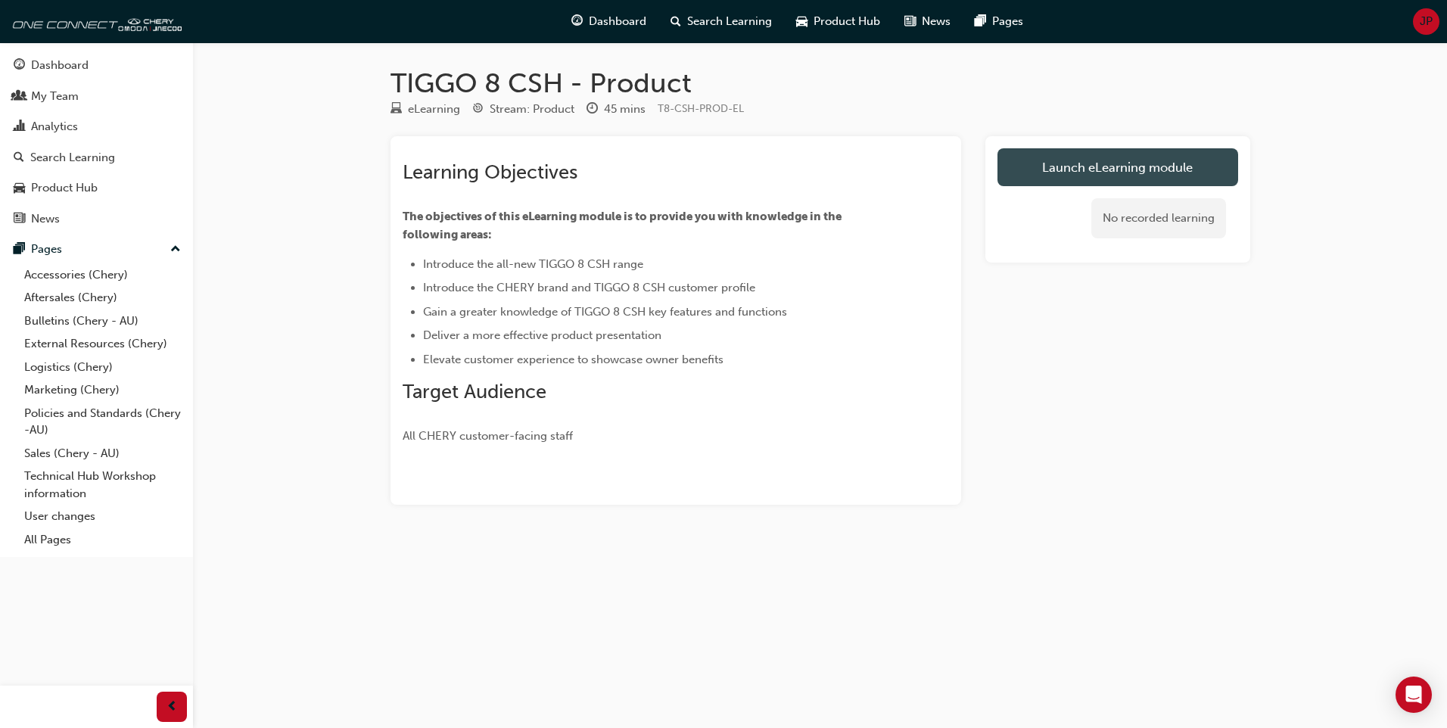
click at [1116, 163] on link "Launch eLearning module" at bounding box center [1118, 167] width 241 height 38
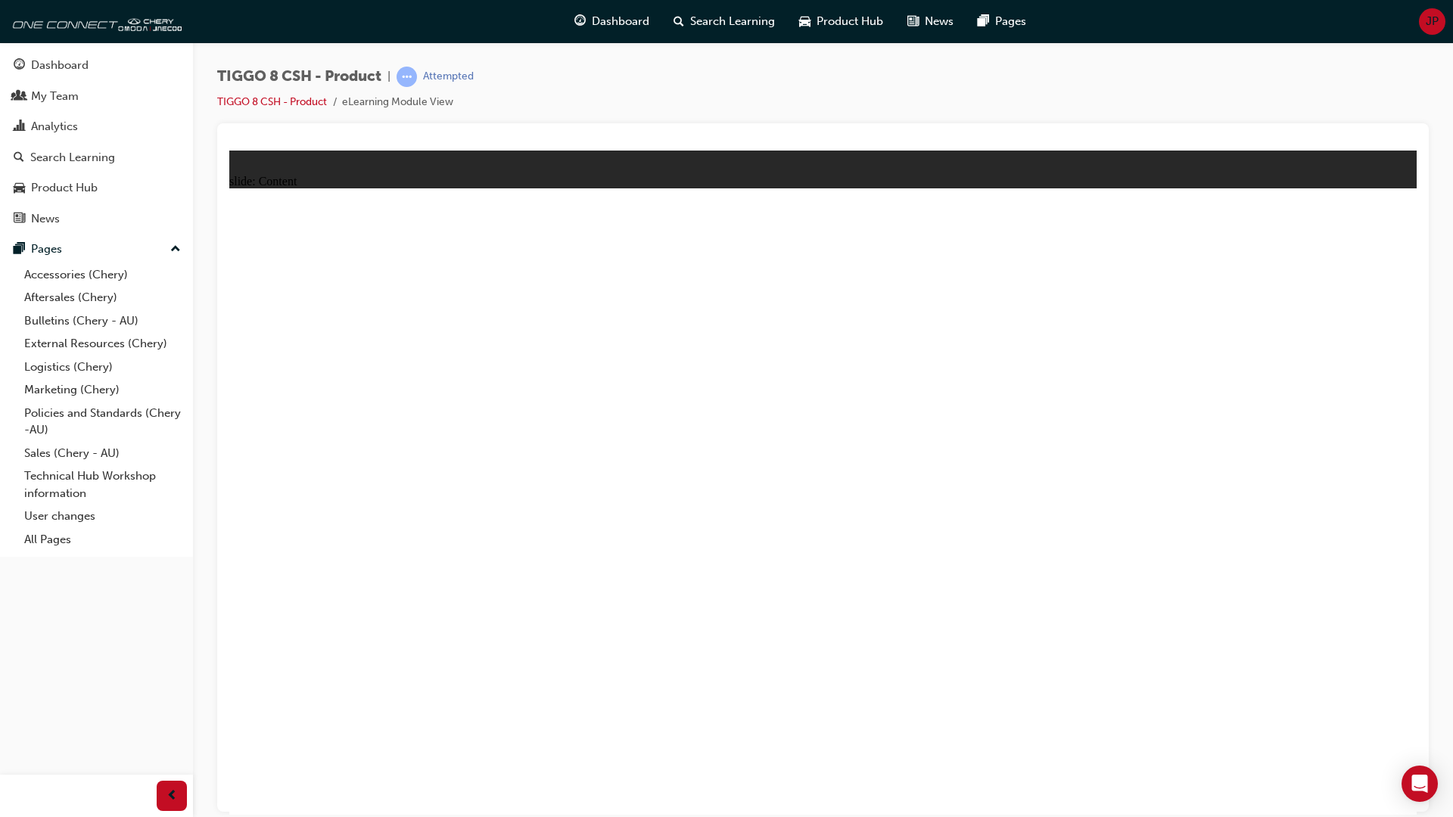
drag, startPoint x: 578, startPoint y: 821, endPoint x: 627, endPoint y: 824, distance: 49.3
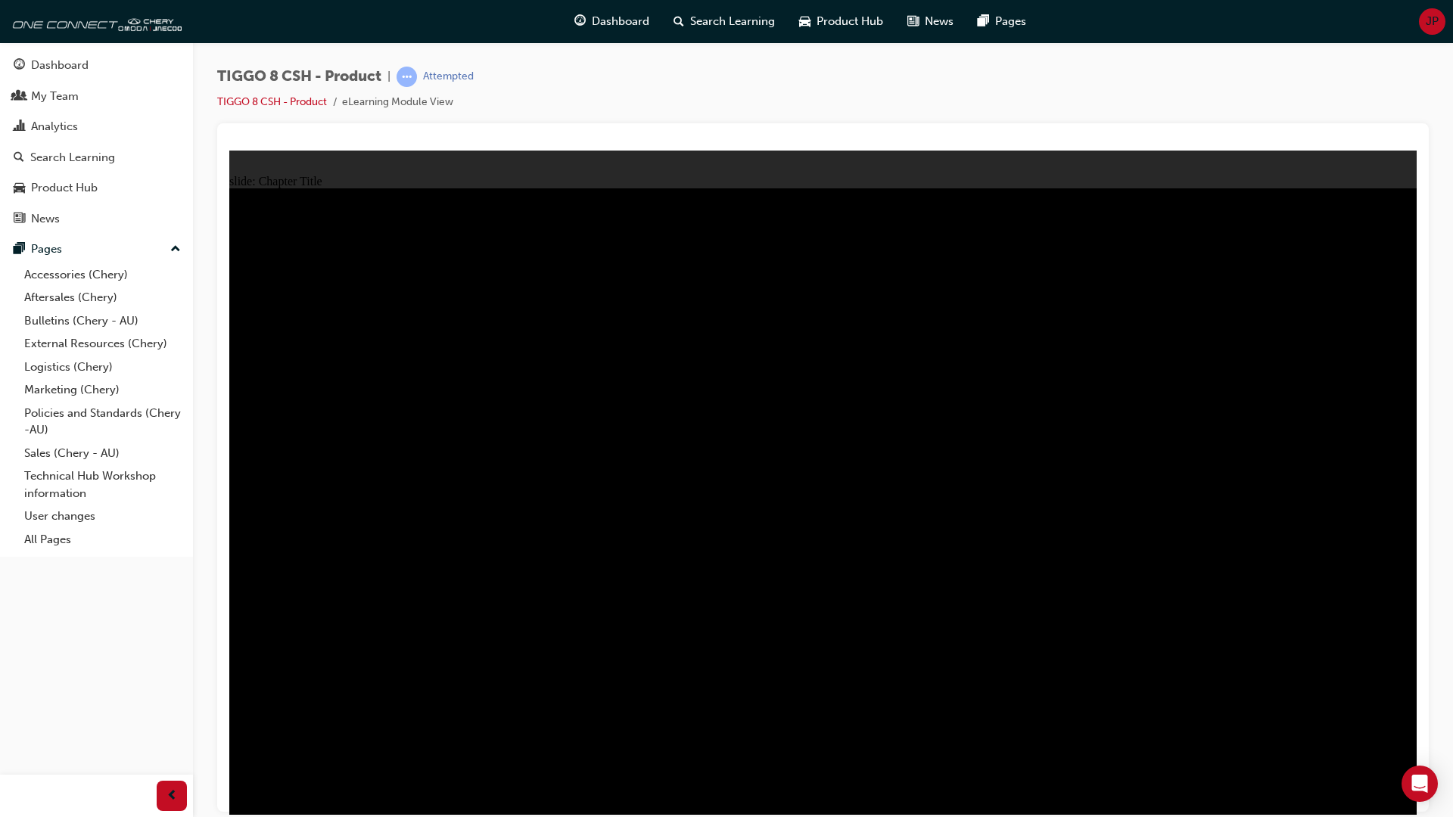
drag, startPoint x: 680, startPoint y: 516, endPoint x: 1148, endPoint y: 532, distance: 468.8
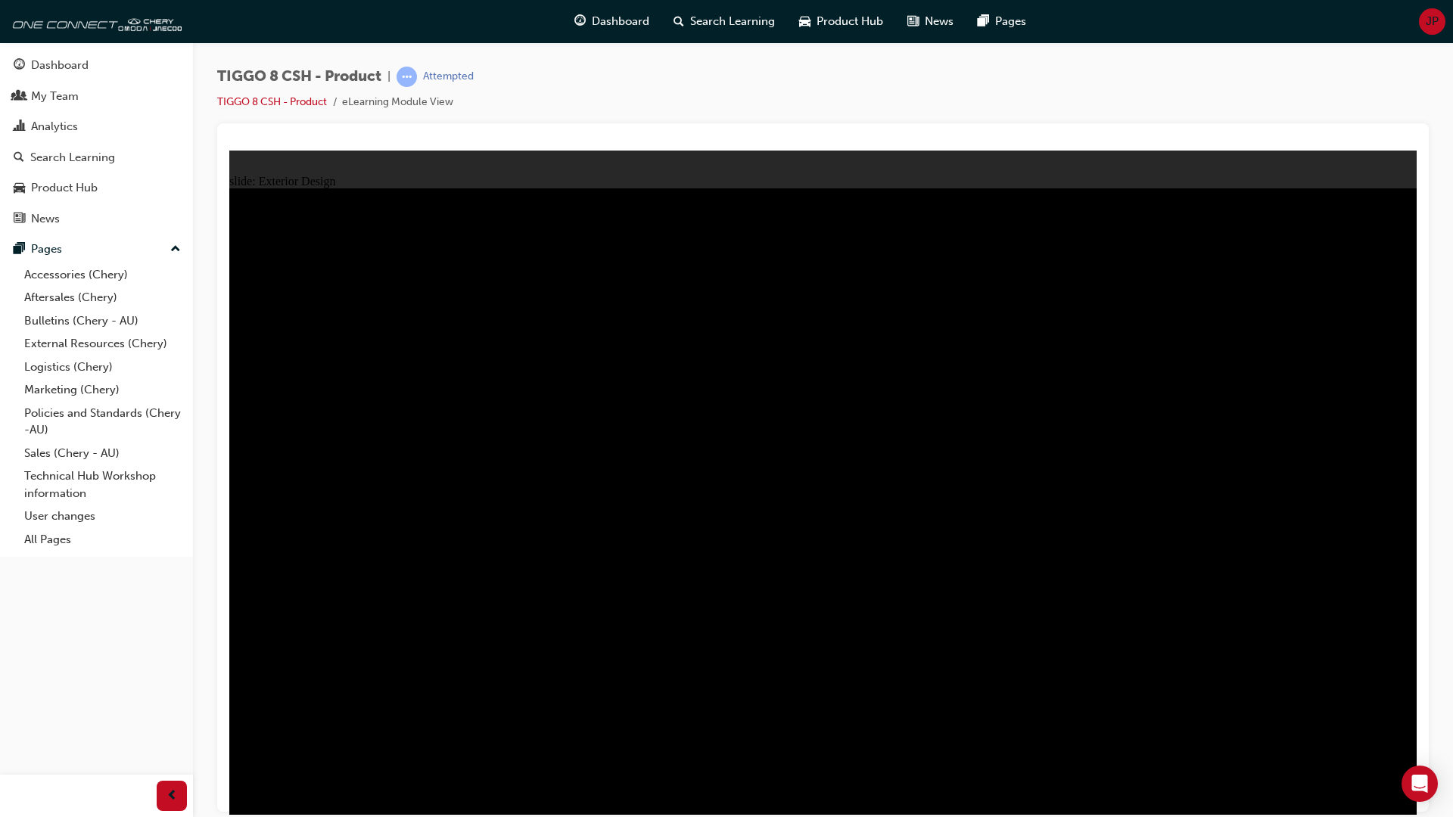
type input "22.87"
drag, startPoint x: 312, startPoint y: 274, endPoint x: 545, endPoint y: 291, distance: 233.8
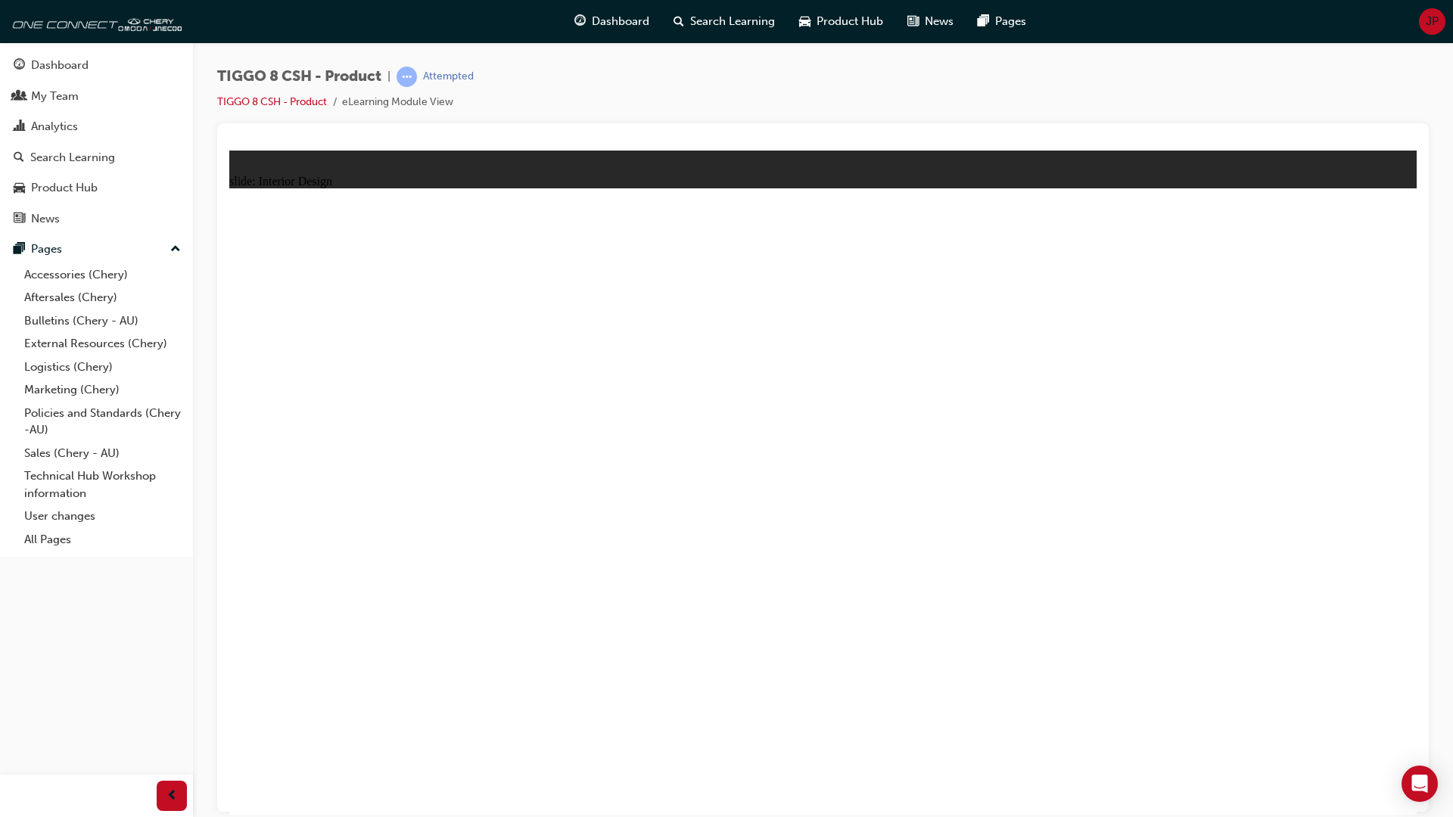
drag, startPoint x: 1081, startPoint y: 552, endPoint x: 1134, endPoint y: 554, distance: 53.0
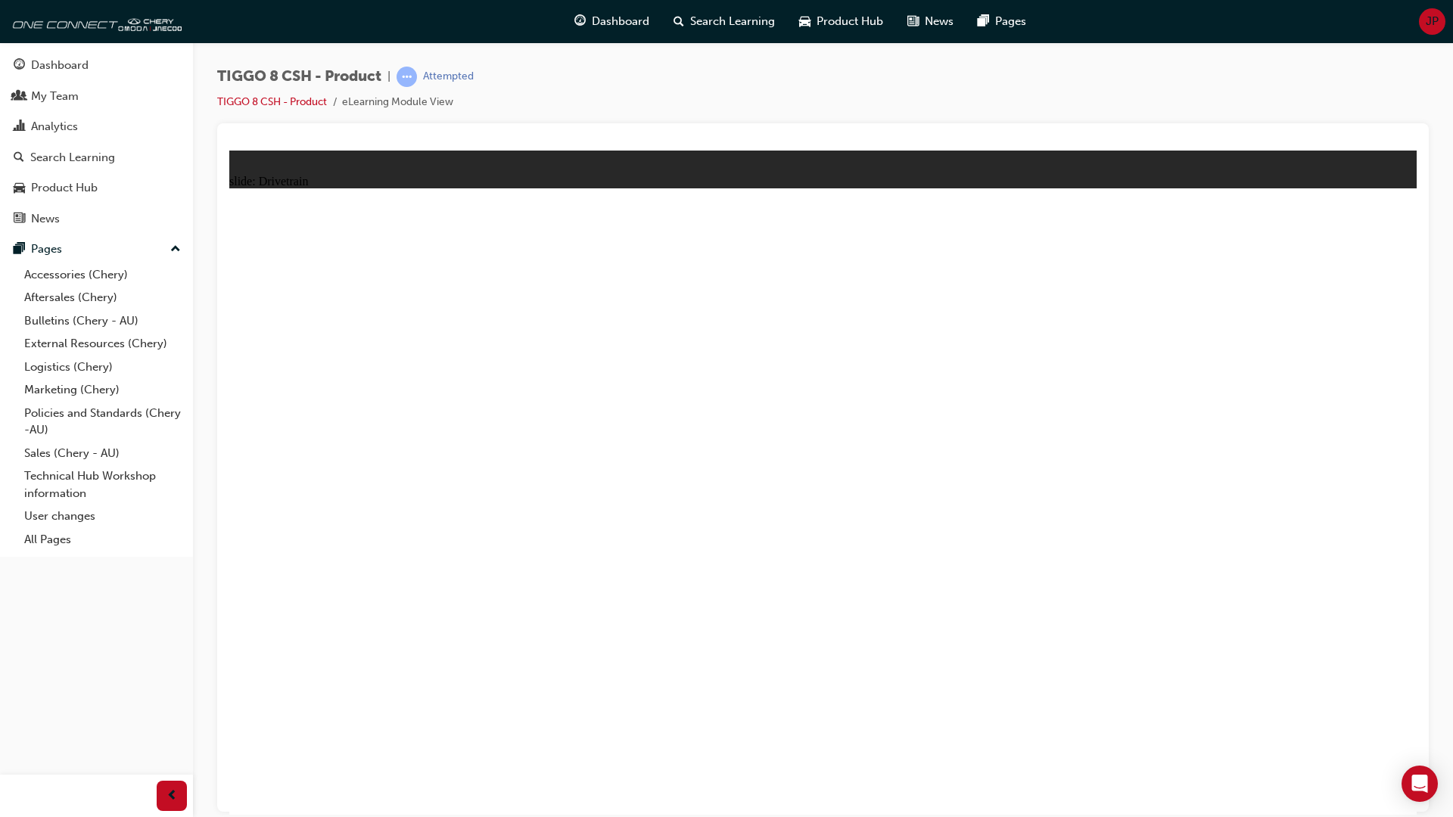
type input "24"
drag, startPoint x: 360, startPoint y: 542, endPoint x: 588, endPoint y: 498, distance: 232.0
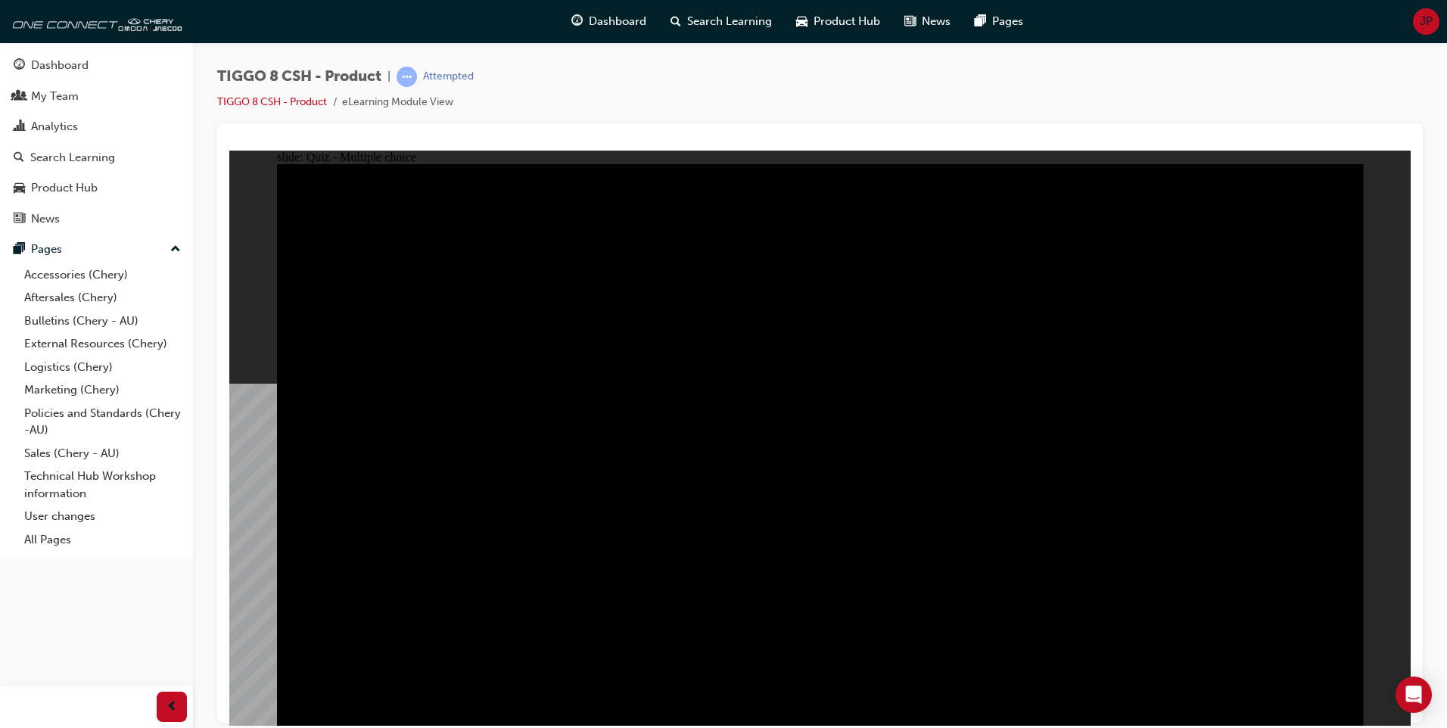
radio input "true"
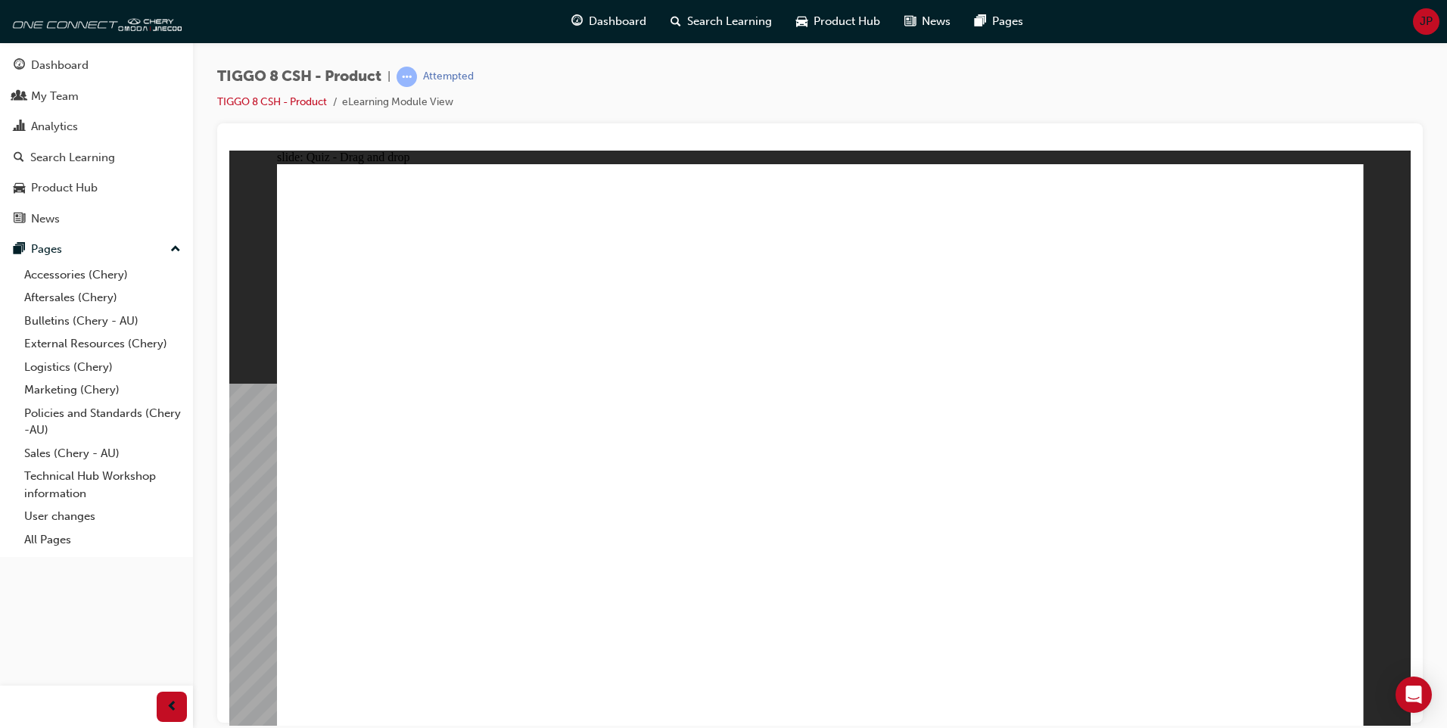
drag, startPoint x: 837, startPoint y: 410, endPoint x: 814, endPoint y: 481, distance: 74.2
drag, startPoint x: 1048, startPoint y: 347, endPoint x: 1184, endPoint y: 494, distance: 200.8
drag, startPoint x: 750, startPoint y: 225, endPoint x: 985, endPoint y: 469, distance: 338.8
drag, startPoint x: 979, startPoint y: 223, endPoint x: 587, endPoint y: 470, distance: 463.2
drag, startPoint x: 1210, startPoint y: 213, endPoint x: 400, endPoint y: 466, distance: 848.4
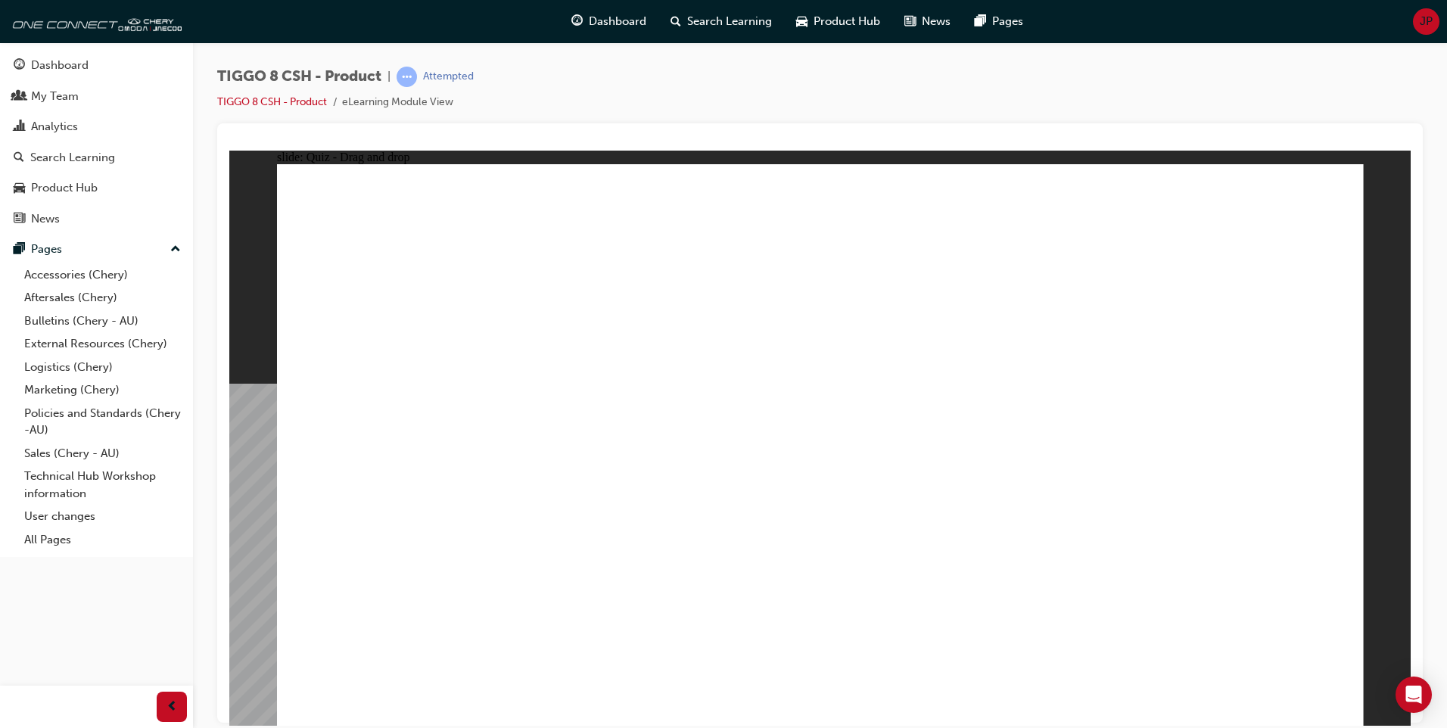
checkbox input "true"
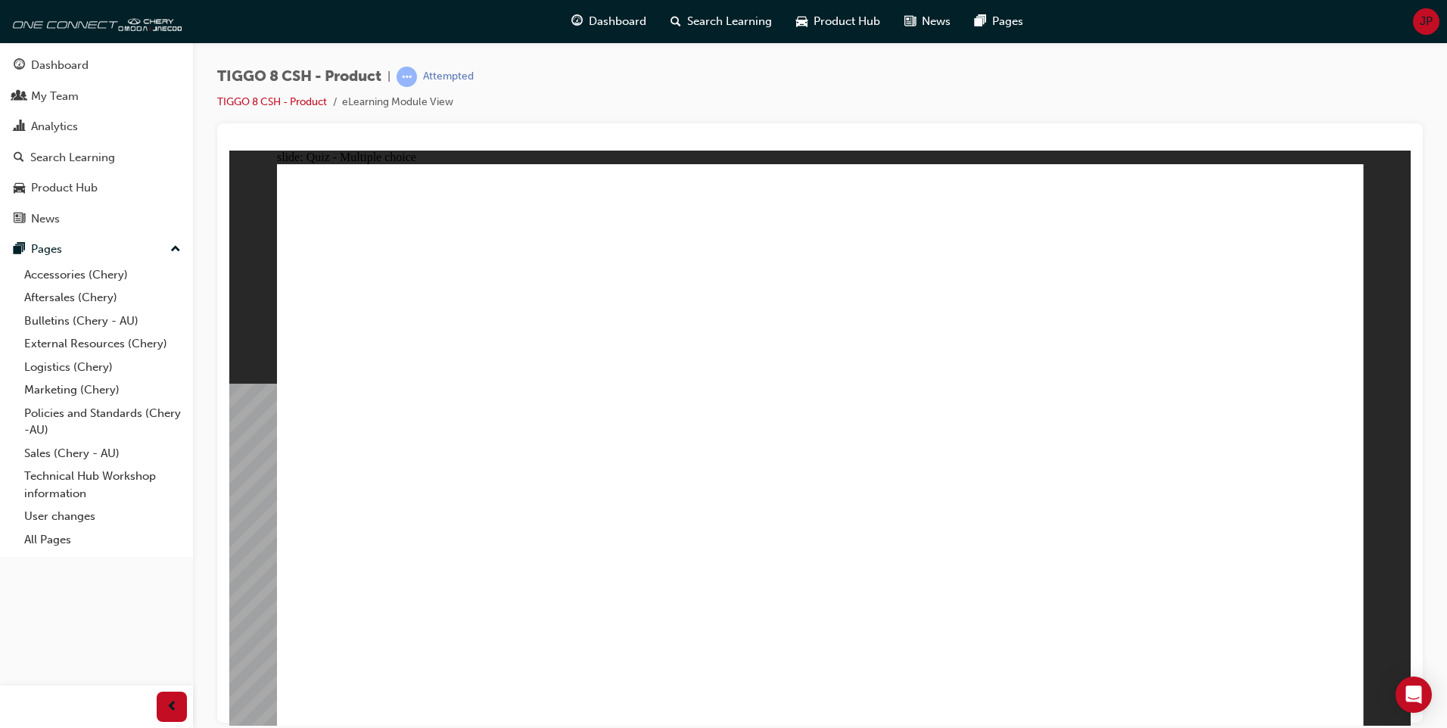
radio input "true"
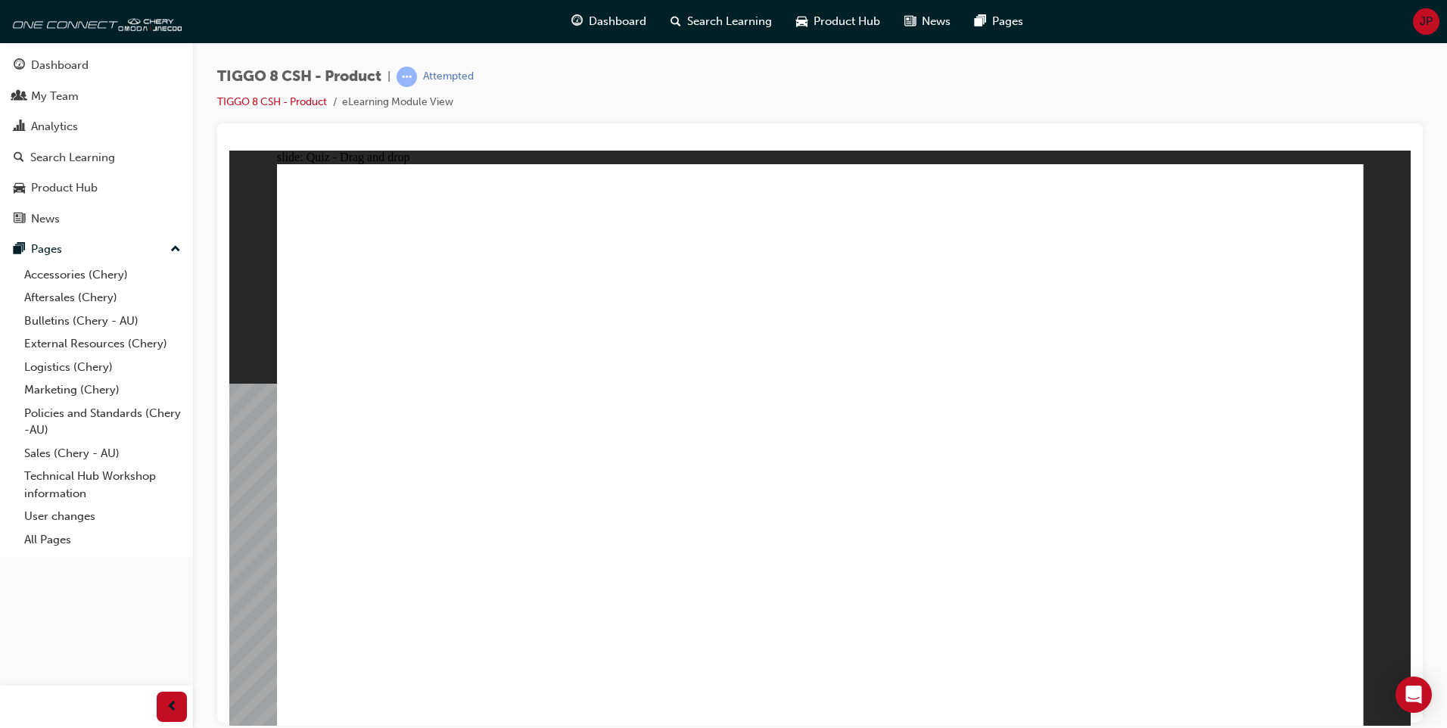
drag, startPoint x: 791, startPoint y: 219, endPoint x: 930, endPoint y: 493, distance: 308.0
drag, startPoint x: 1033, startPoint y: 267, endPoint x: 1066, endPoint y: 472, distance: 207.8
drag, startPoint x: 1044, startPoint y: 230, endPoint x: 1038, endPoint y: 531, distance: 300.5
drag, startPoint x: 826, startPoint y: 260, endPoint x: 1036, endPoint y: 422, distance: 264.9
drag, startPoint x: 1025, startPoint y: 299, endPoint x: 895, endPoint y: 551, distance: 283.3
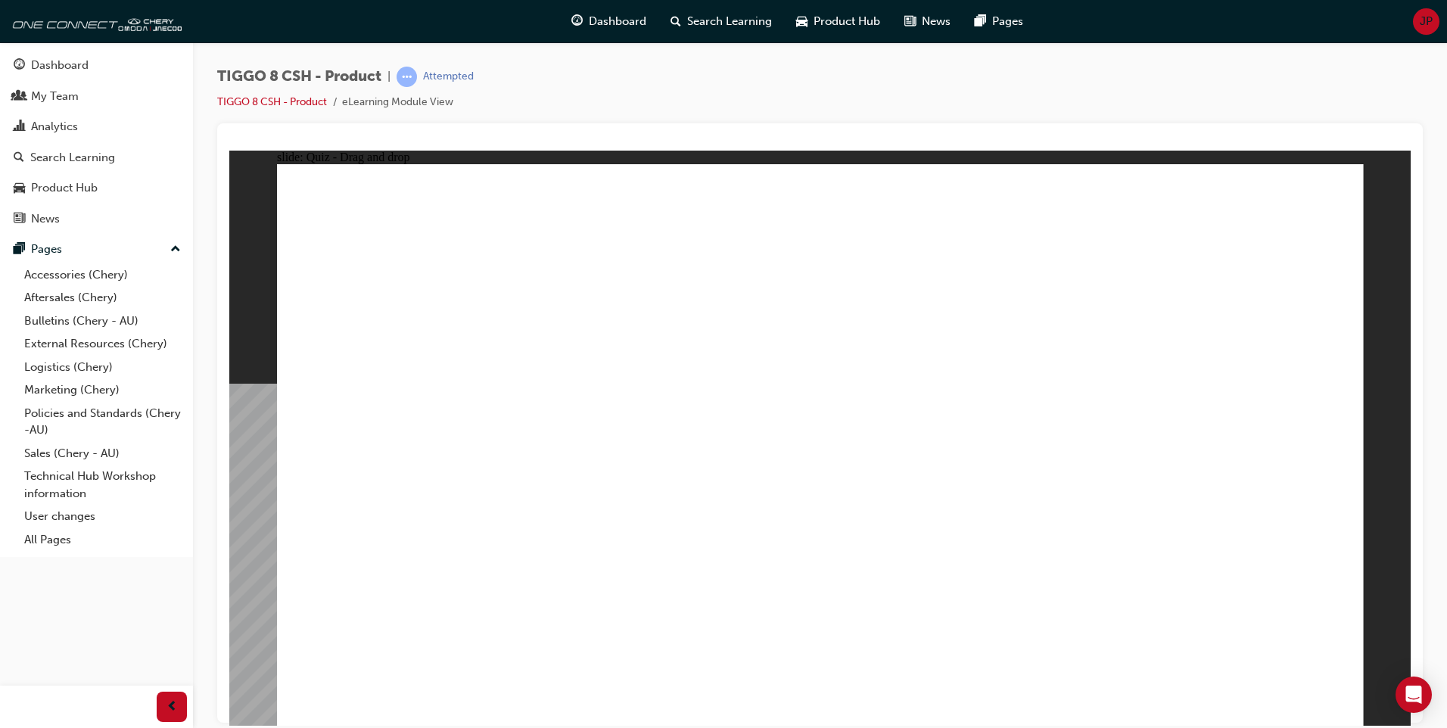
drag, startPoint x: 1203, startPoint y: 270, endPoint x: 1072, endPoint y: 568, distance: 326.0
drag, startPoint x: 1216, startPoint y: 232, endPoint x: 989, endPoint y: 577, distance: 412.5
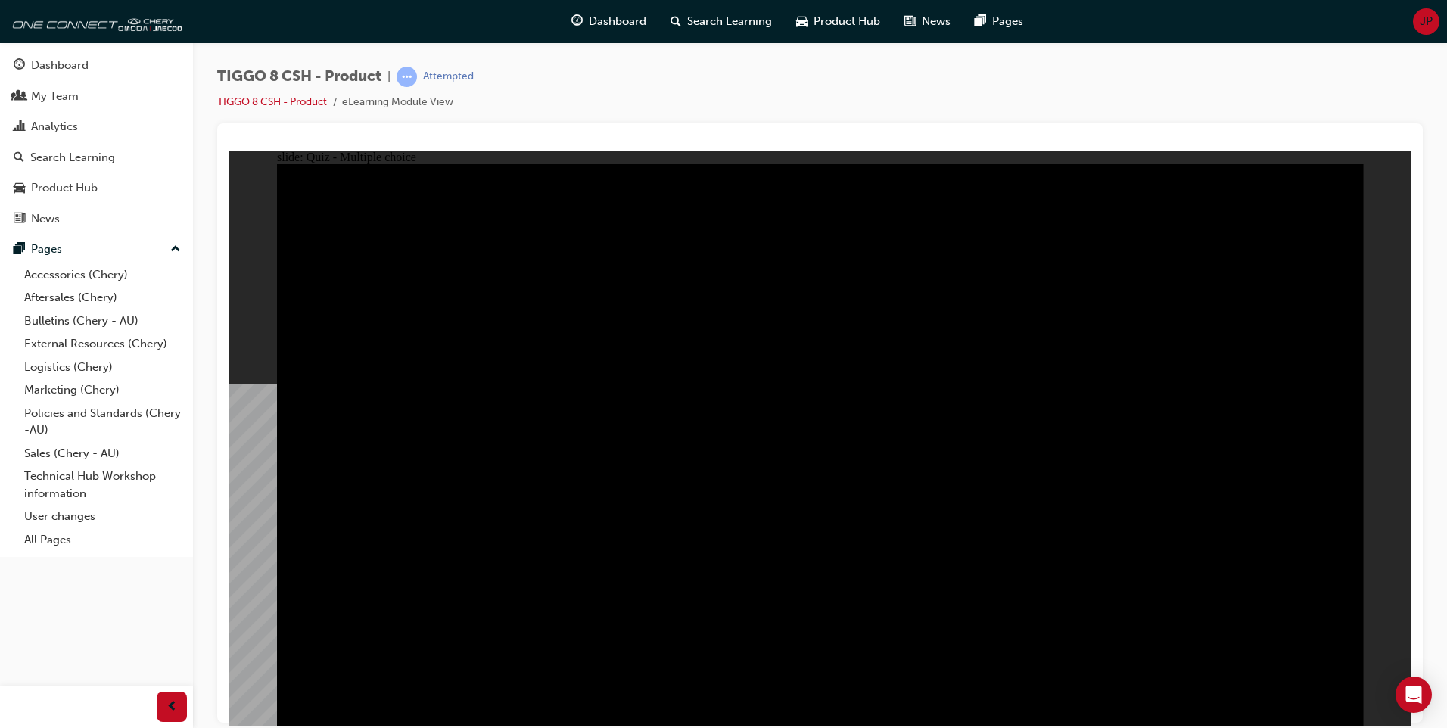
radio input "true"
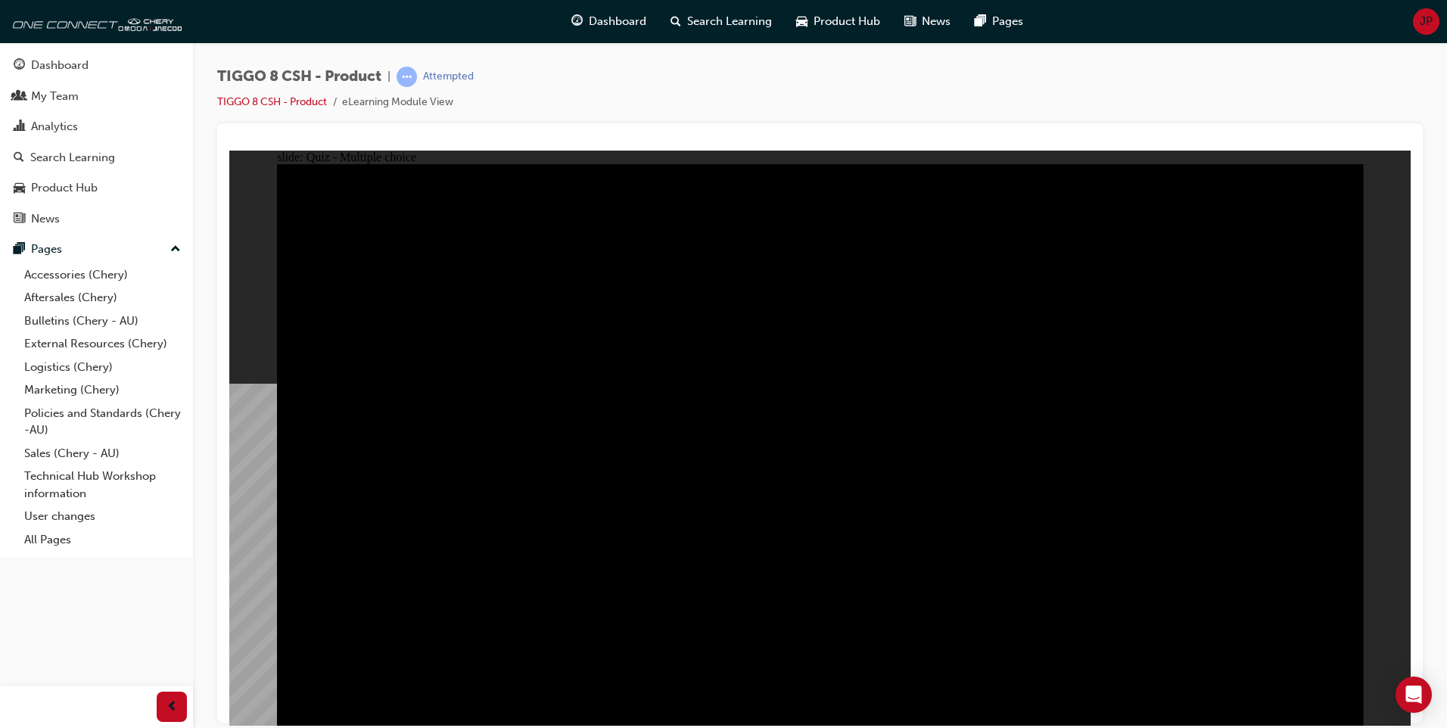
radio input "true"
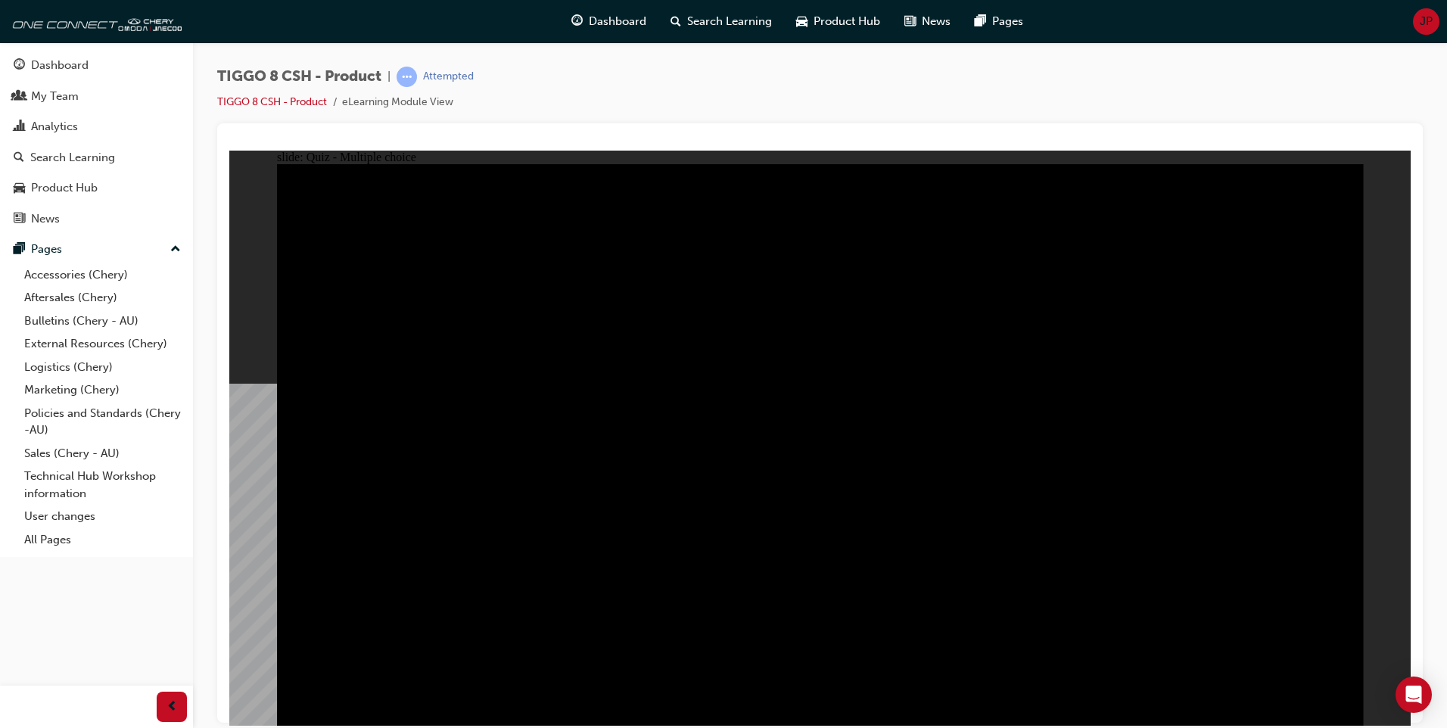
checkbox input "true"
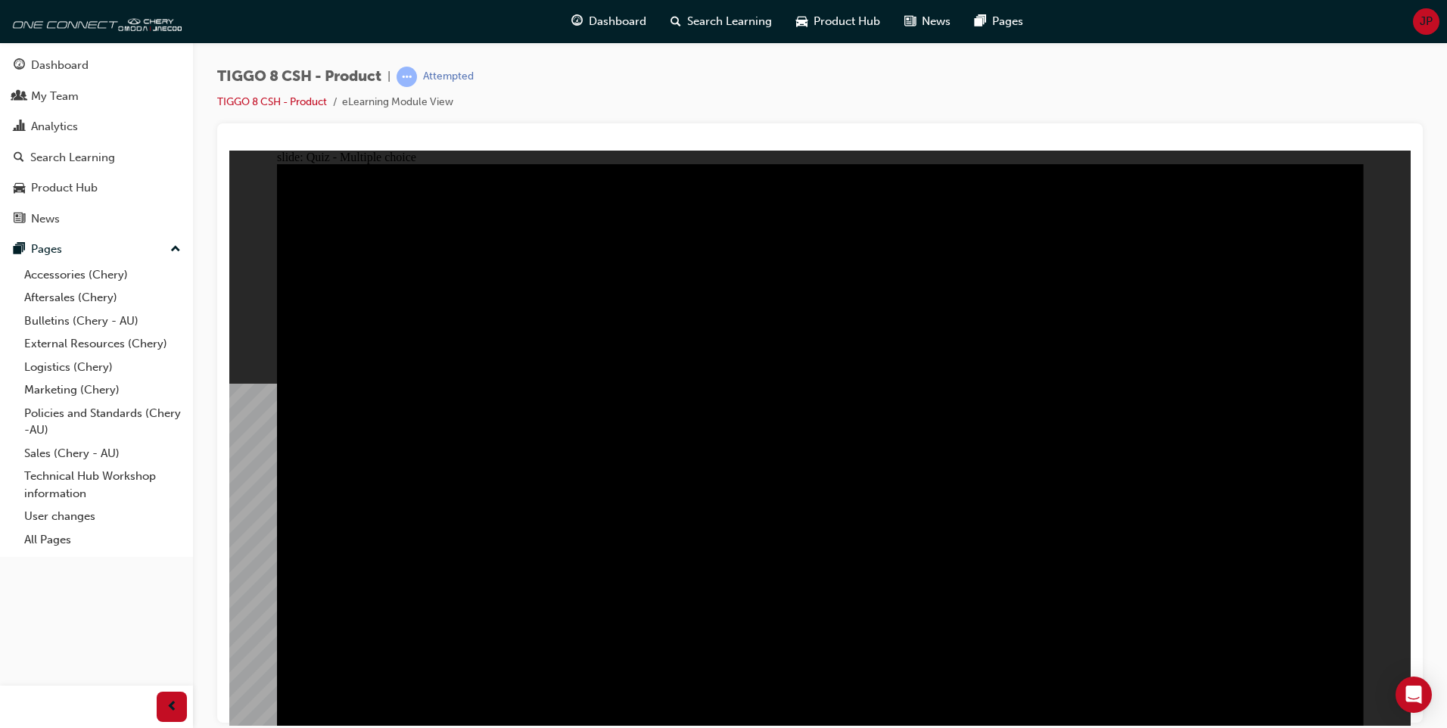
checkbox input "true"
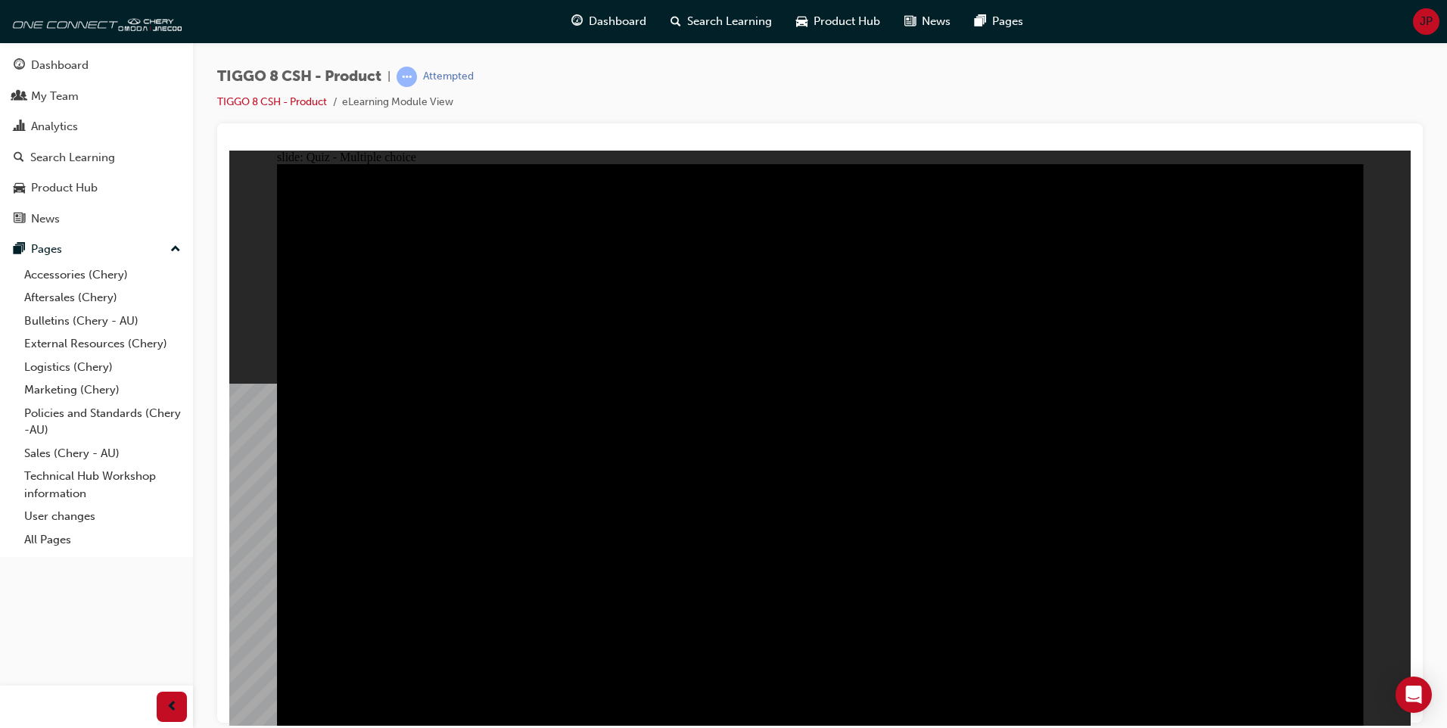
checkbox input "true"
drag, startPoint x: 921, startPoint y: 496, endPoint x: 1113, endPoint y: 495, distance: 191.5
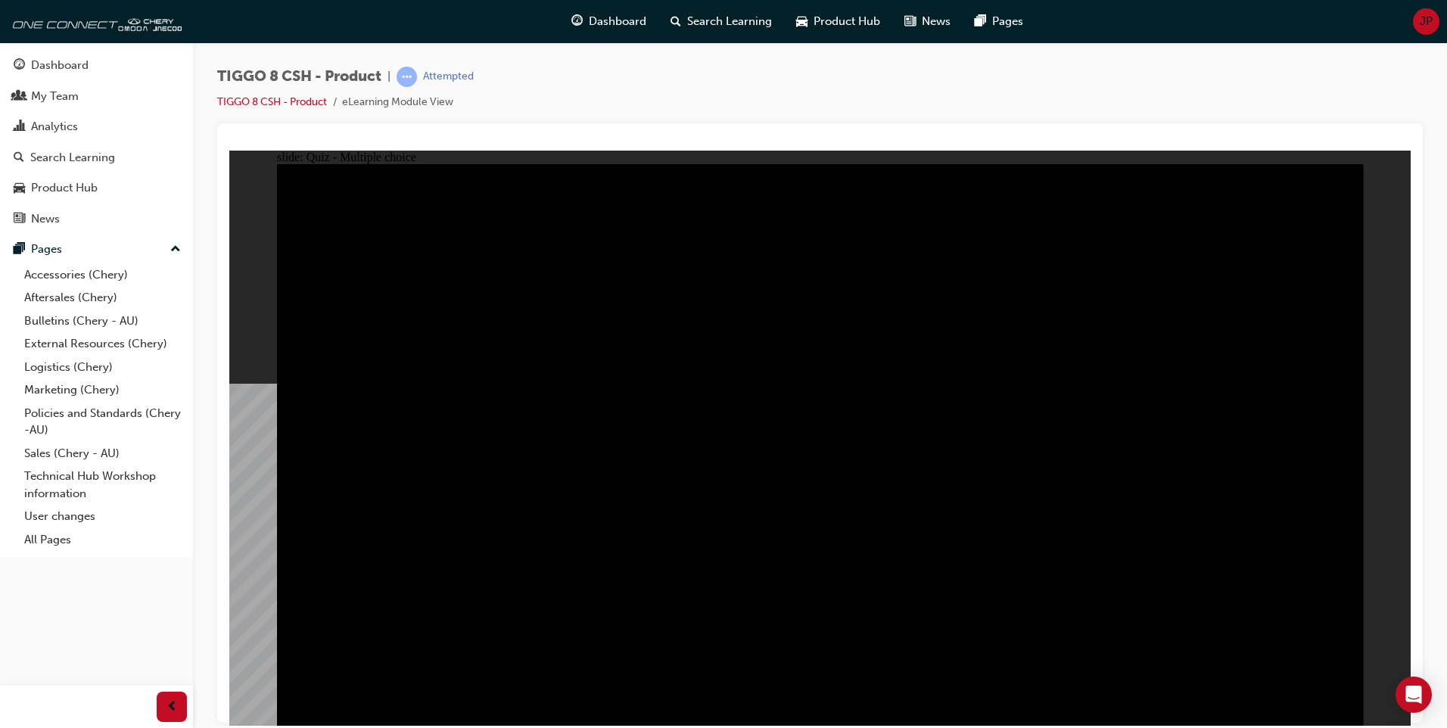
checkbox input "true"
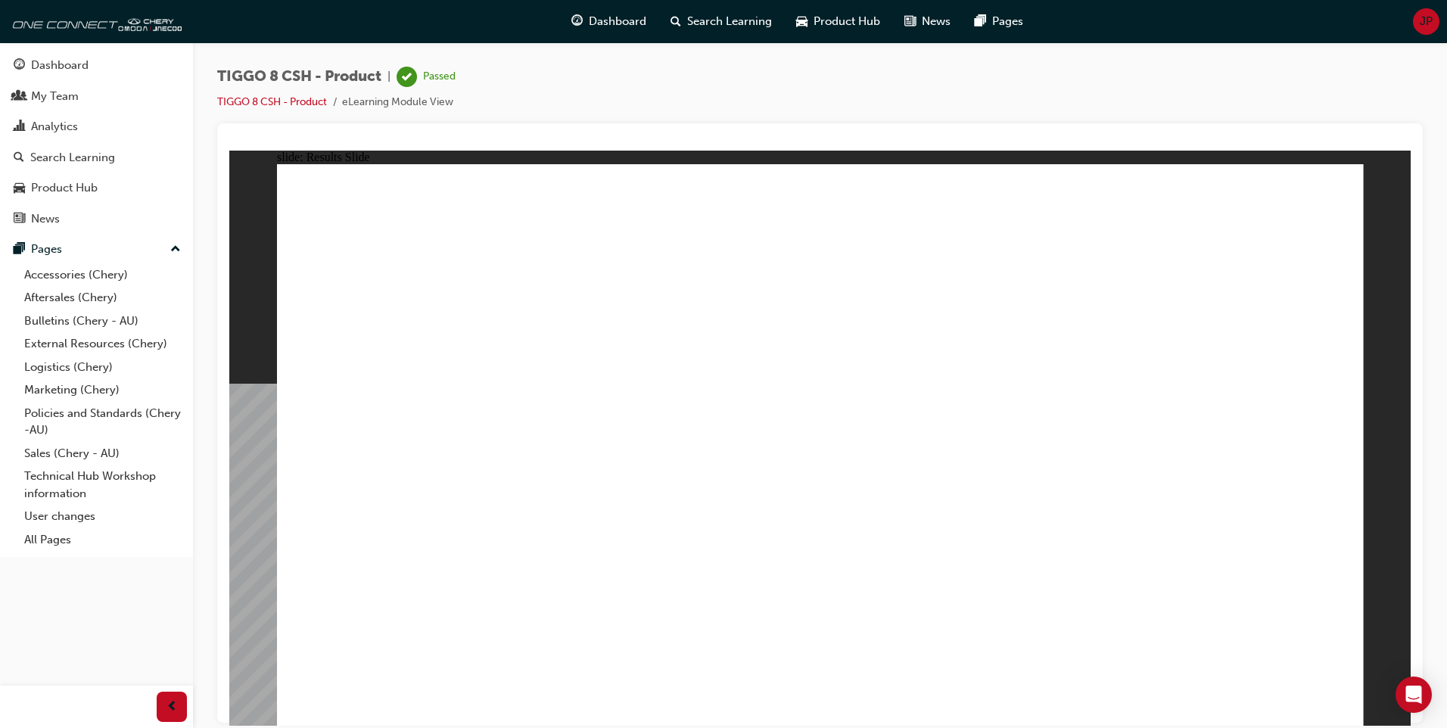
click at [602, 20] on span "Dashboard" at bounding box center [618, 21] width 58 height 17
